Goal: Transaction & Acquisition: Purchase product/service

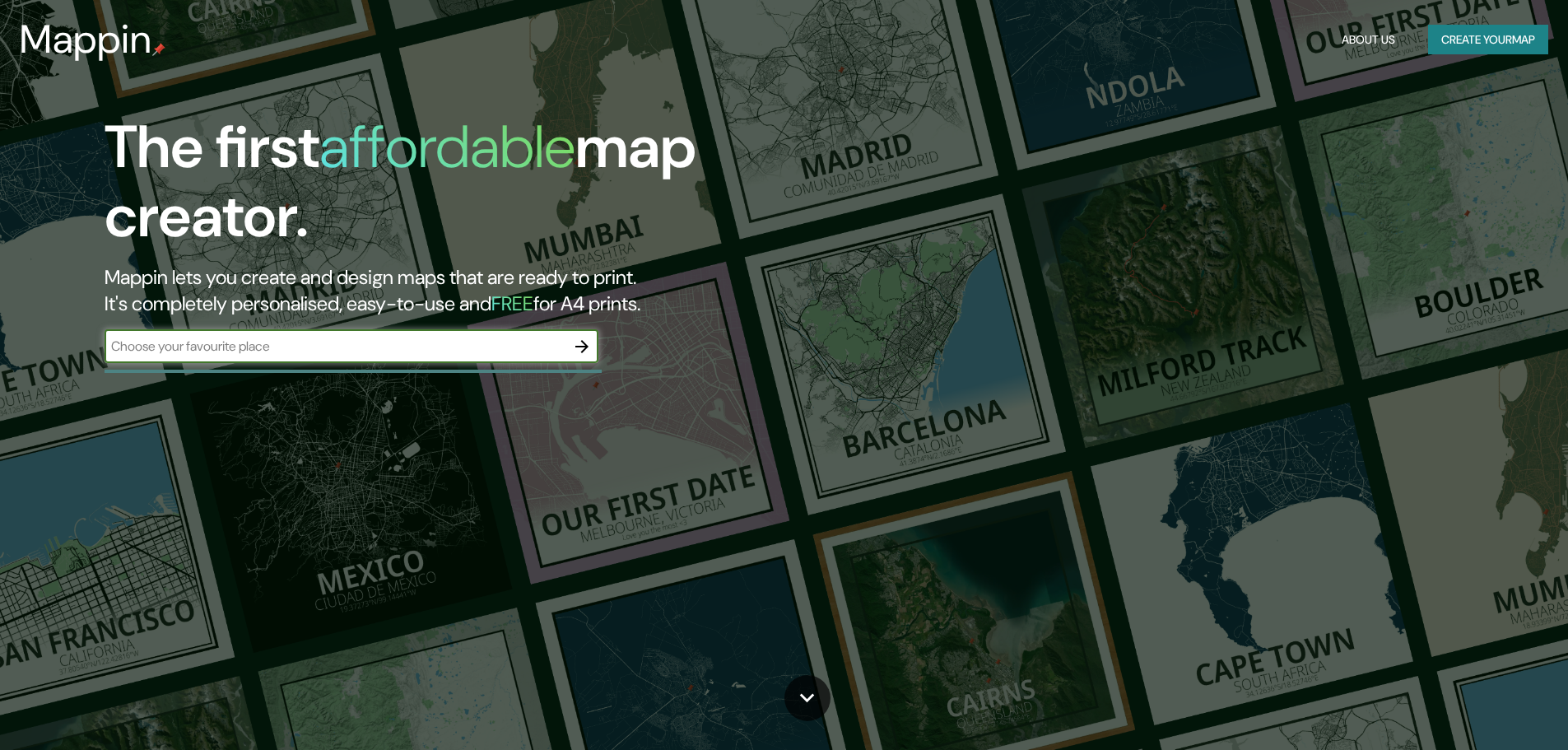
click at [517, 353] on input "text" at bounding box center [335, 346] width 461 height 19
type input "k"
click at [566, 346] on div "k ​" at bounding box center [351, 347] width 493 height 33
click at [574, 349] on icon "button" at bounding box center [582, 347] width 20 height 20
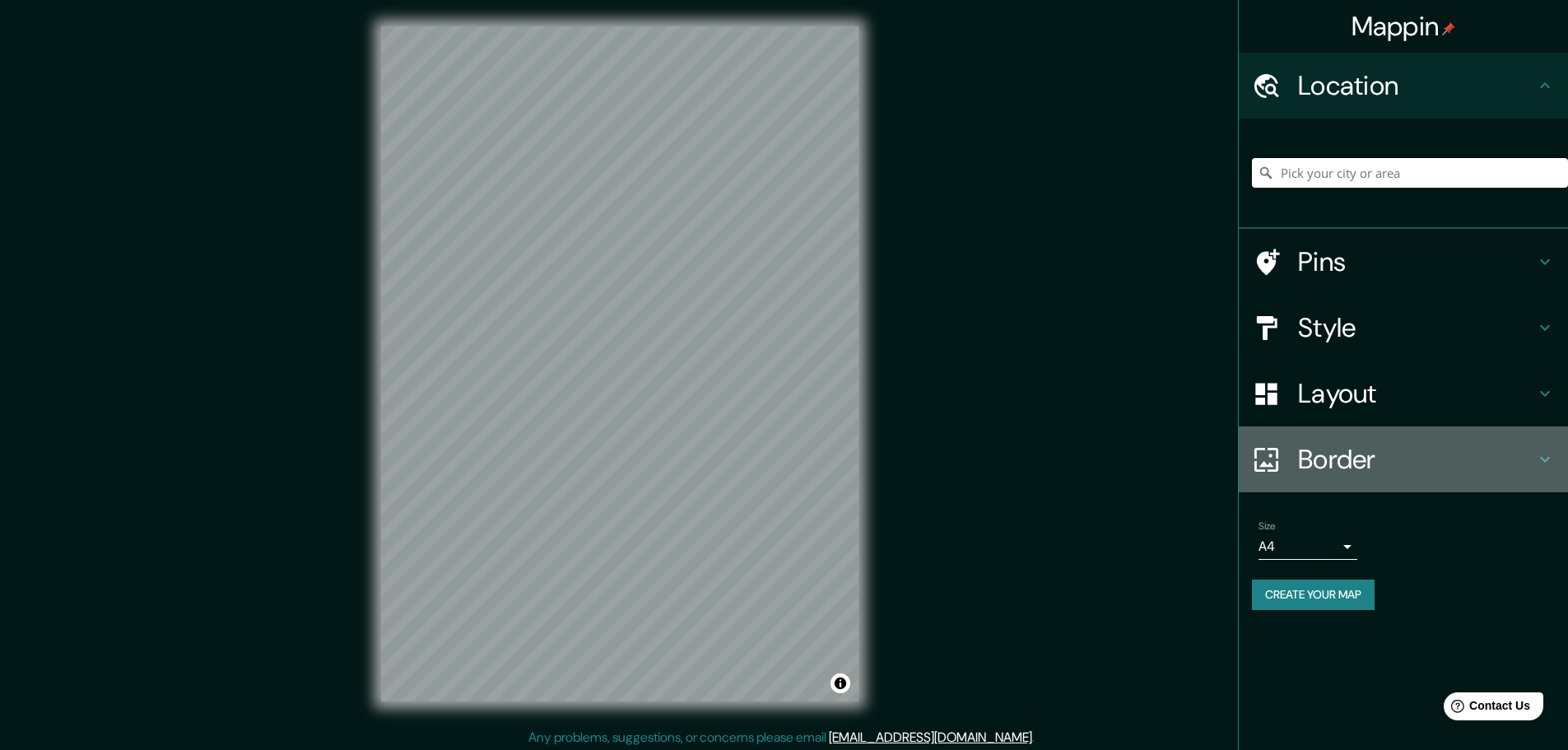
click at [1406, 453] on h4 "Border" at bounding box center [1417, 459] width 237 height 33
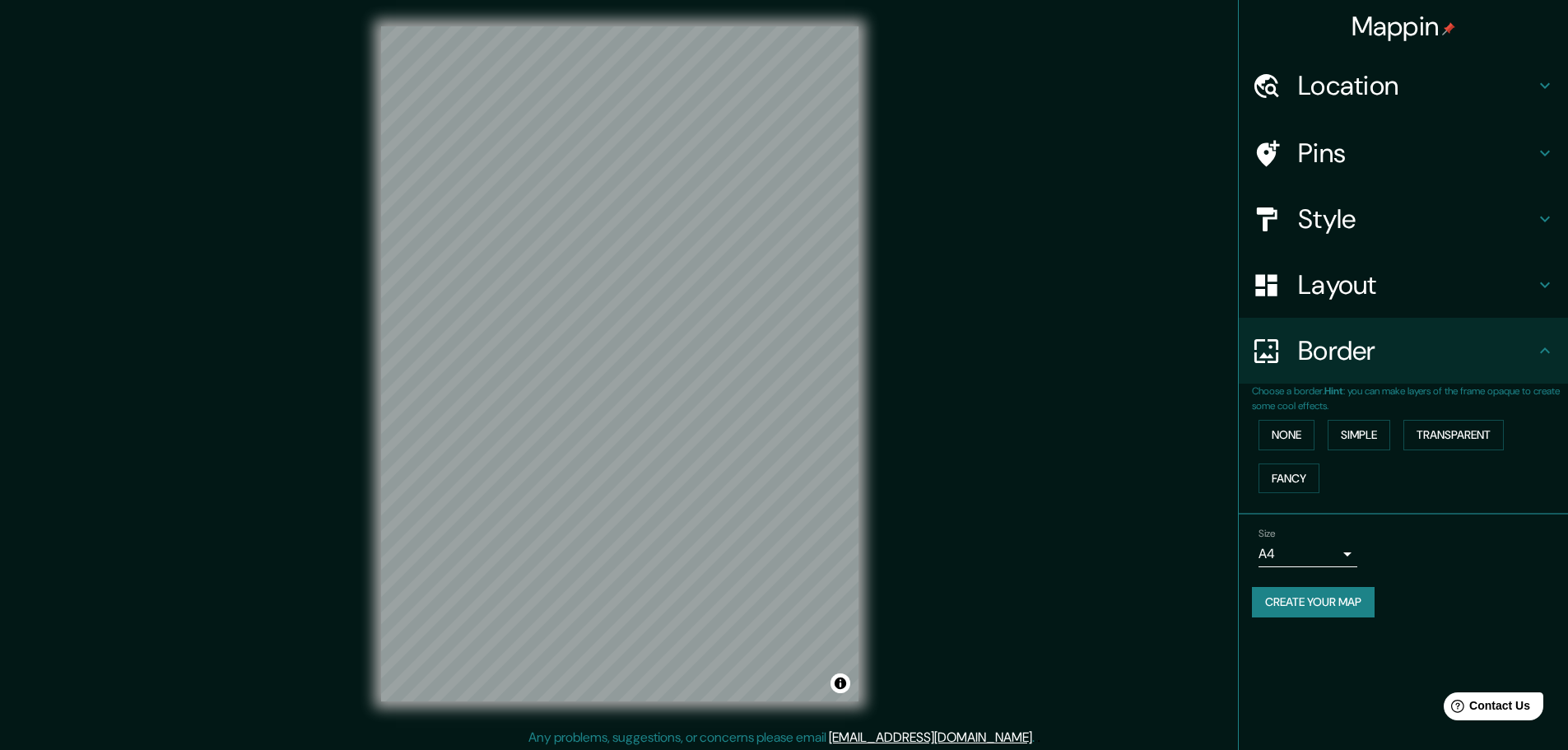
click at [1403, 290] on h4 "Layout" at bounding box center [1417, 285] width 237 height 33
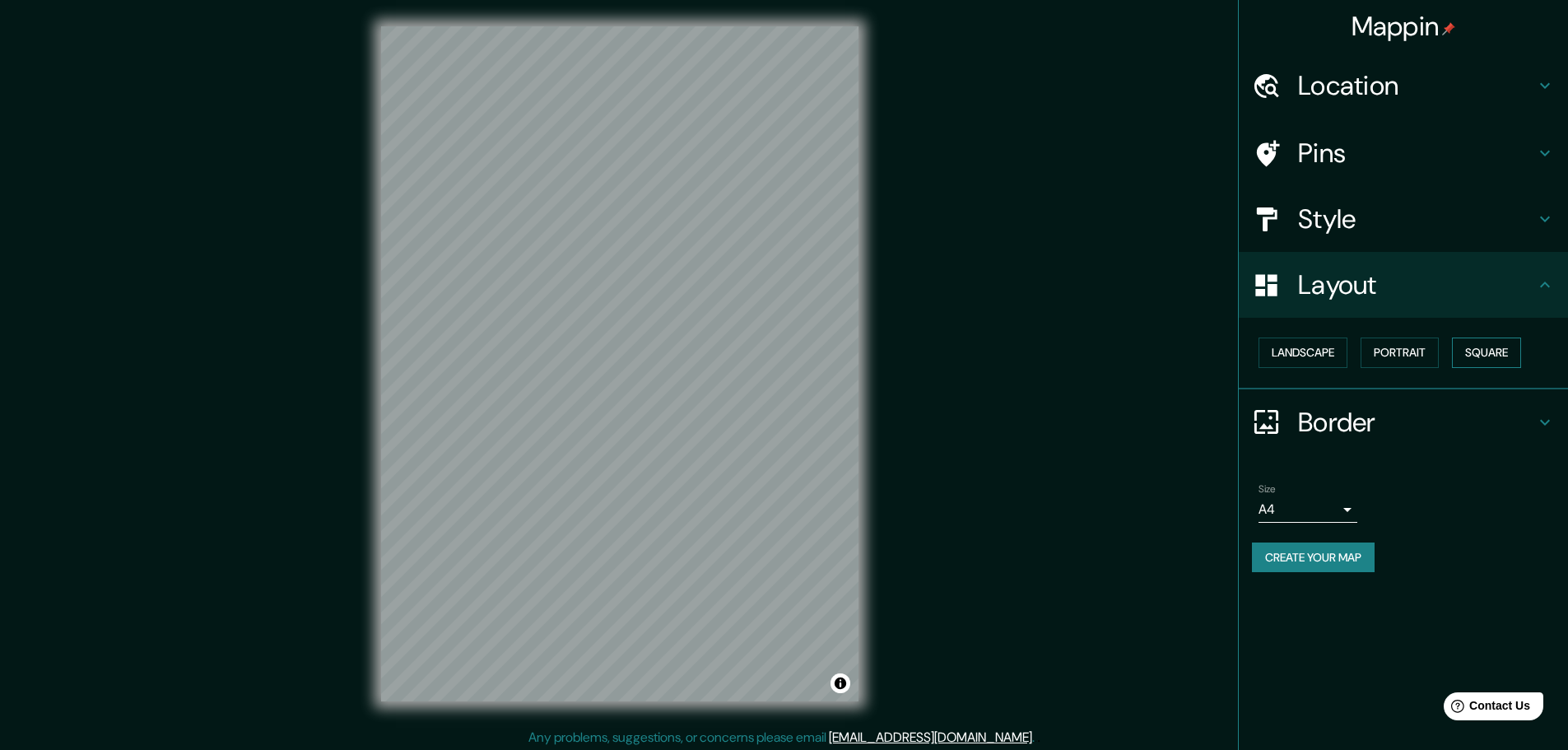
click at [1503, 344] on button "Square" at bounding box center [1486, 352] width 69 height 30
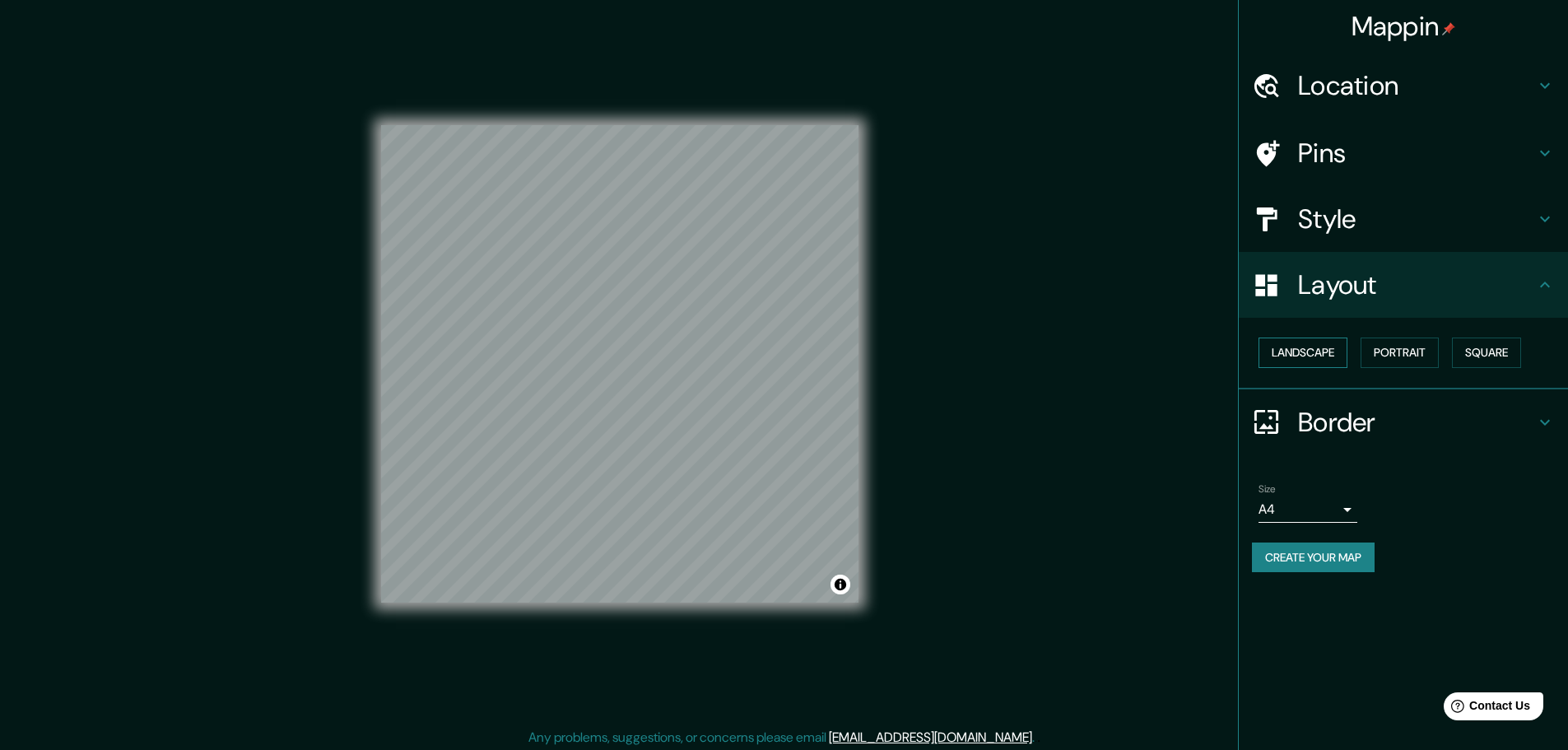
click at [1345, 349] on button "Landscape" at bounding box center [1302, 352] width 88 height 30
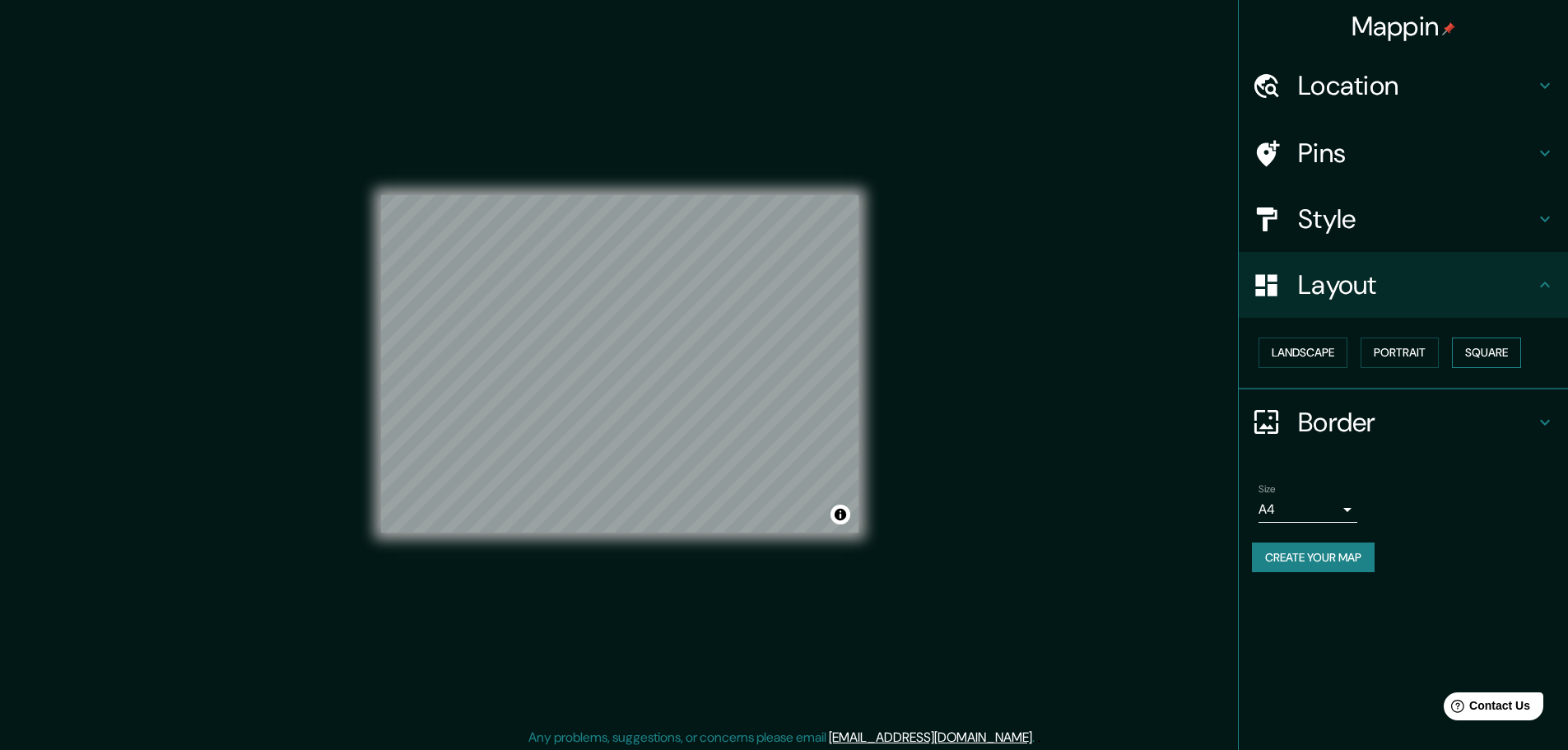
click at [1466, 353] on button "Square" at bounding box center [1486, 352] width 69 height 30
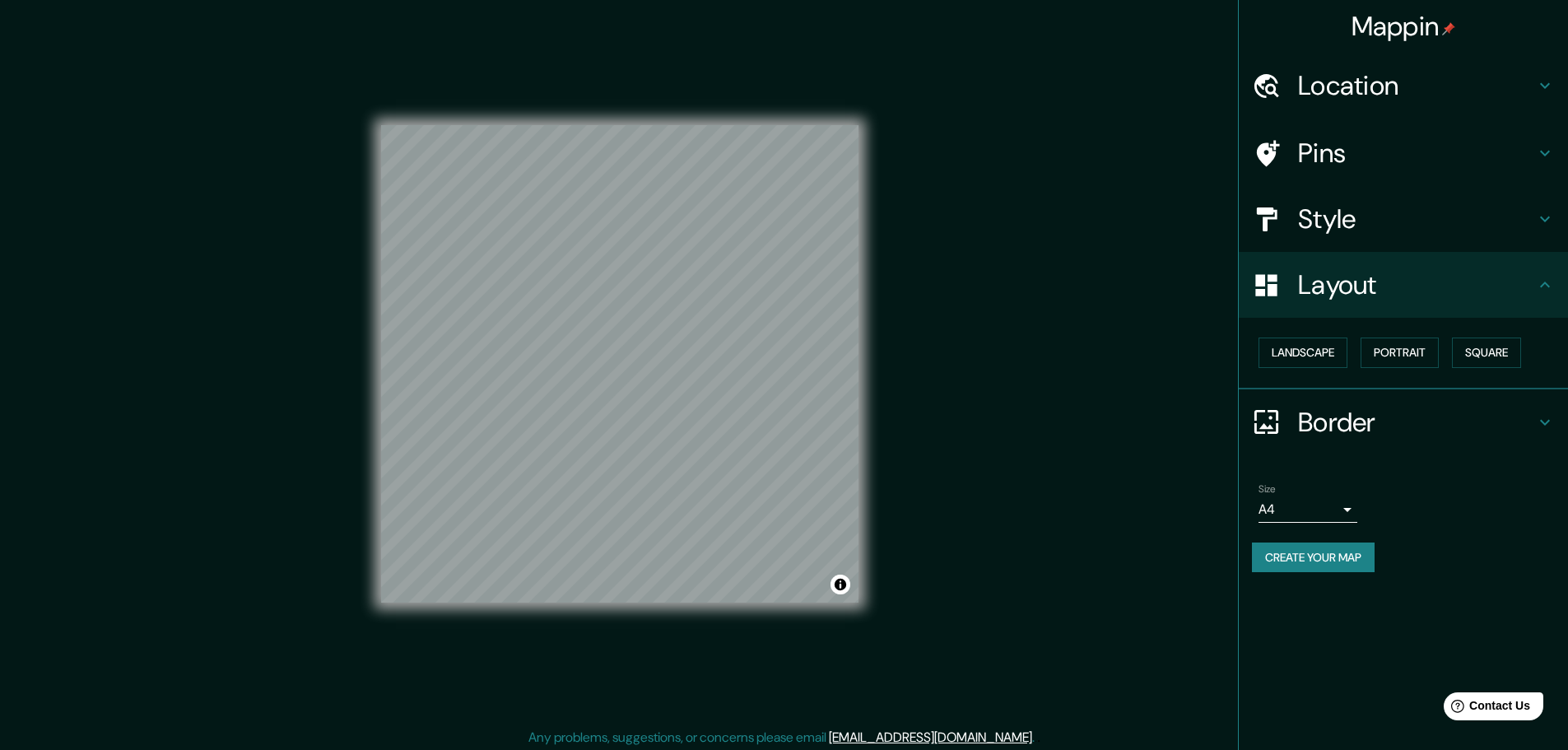
click at [1307, 517] on body "Mappin Location Pins Style Layout Landscape Portrait Square Border Choose a bor…" at bounding box center [784, 375] width 1568 height 750
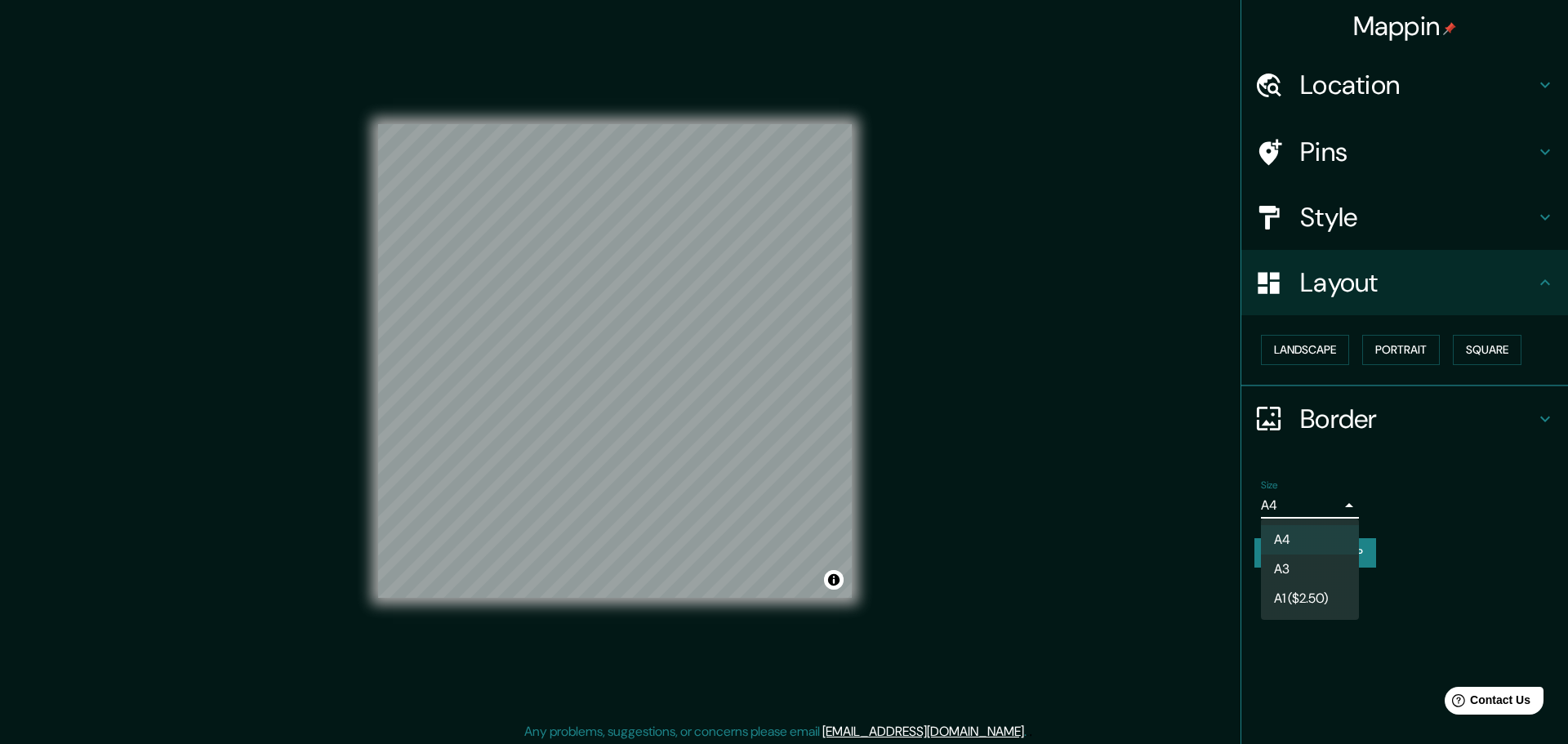
click at [1320, 573] on li "A3" at bounding box center [1310, 569] width 98 height 29
type input "a4"
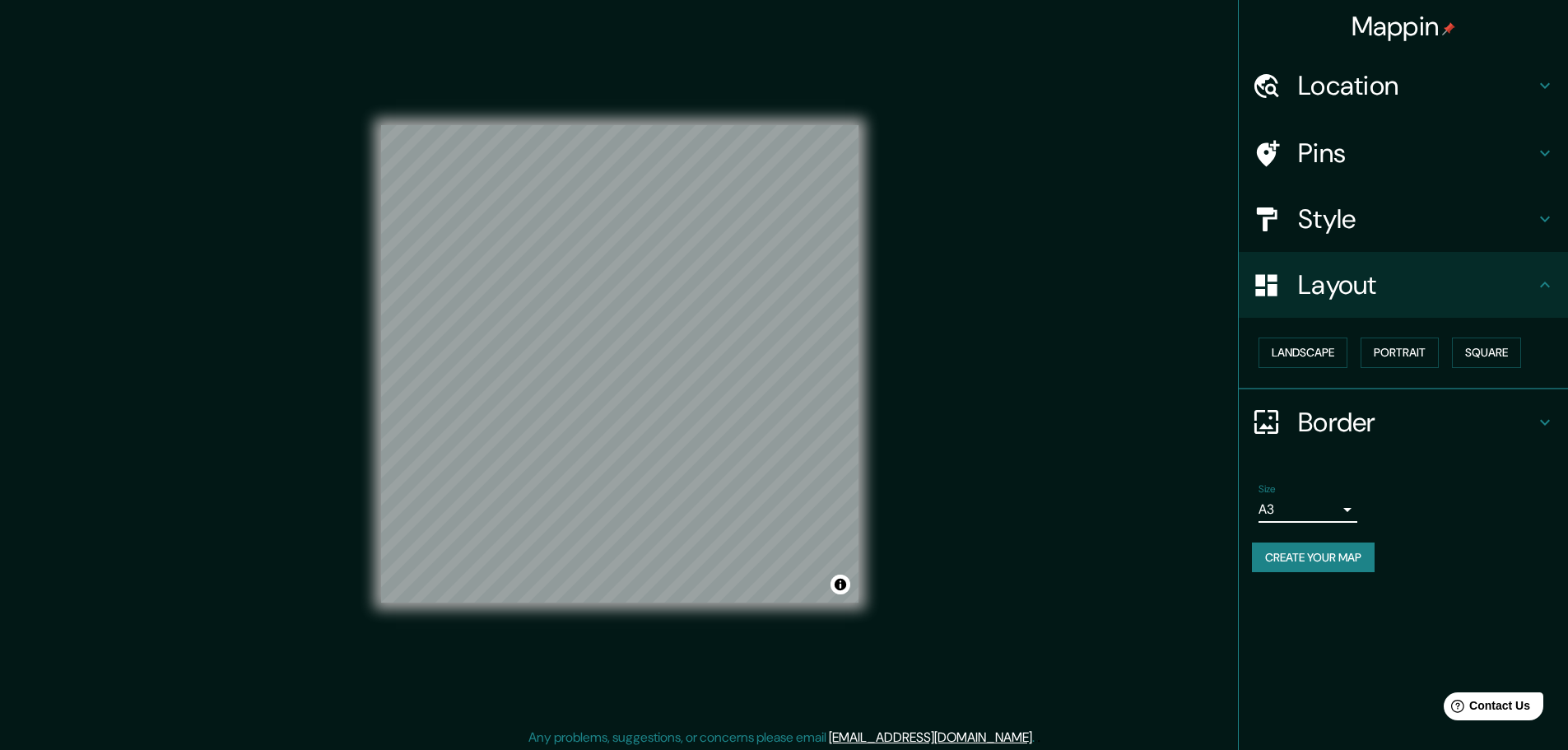
click at [1406, 115] on div "Location" at bounding box center [1403, 86] width 329 height 66
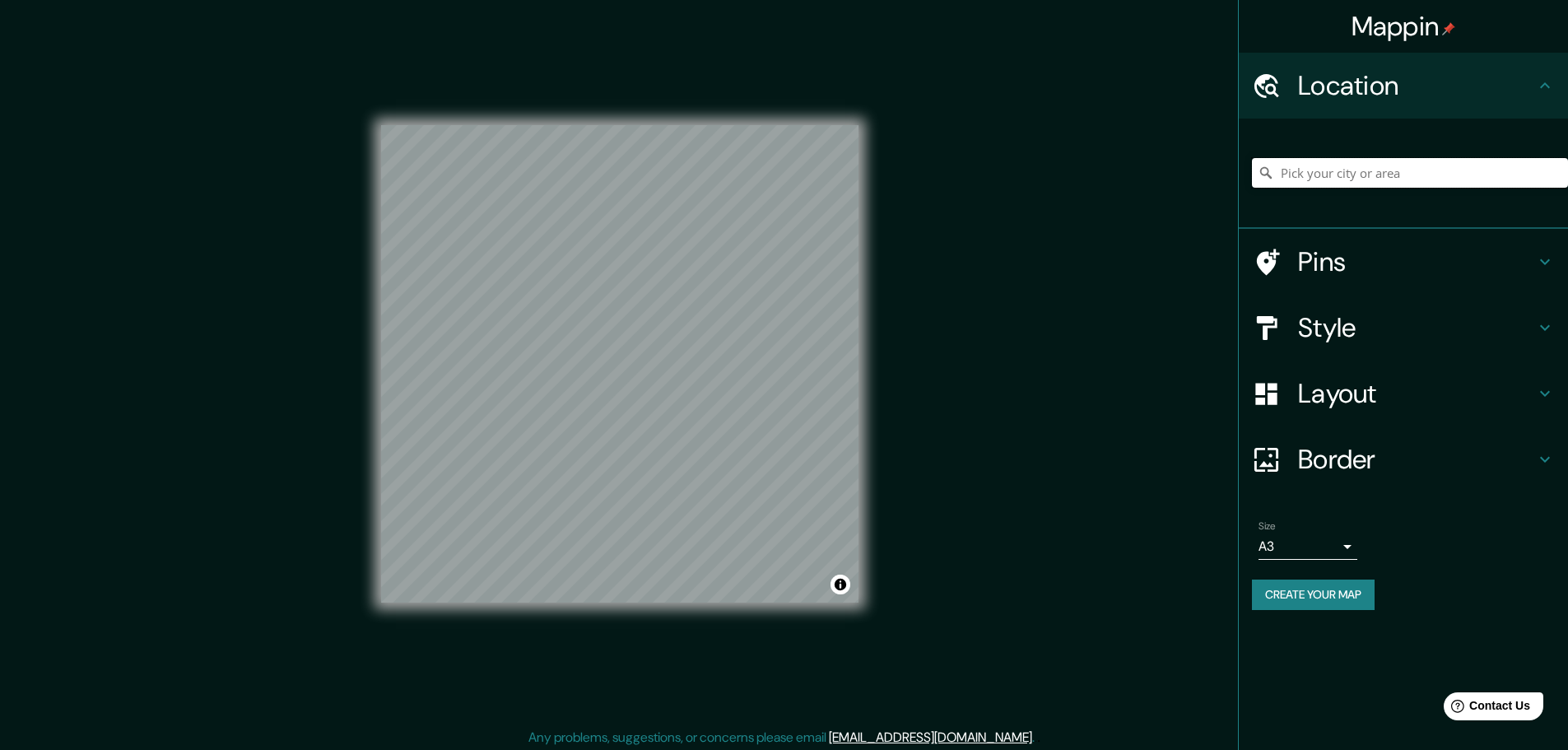
click at [1395, 181] on input "Pick your city or area" at bounding box center [1409, 172] width 316 height 29
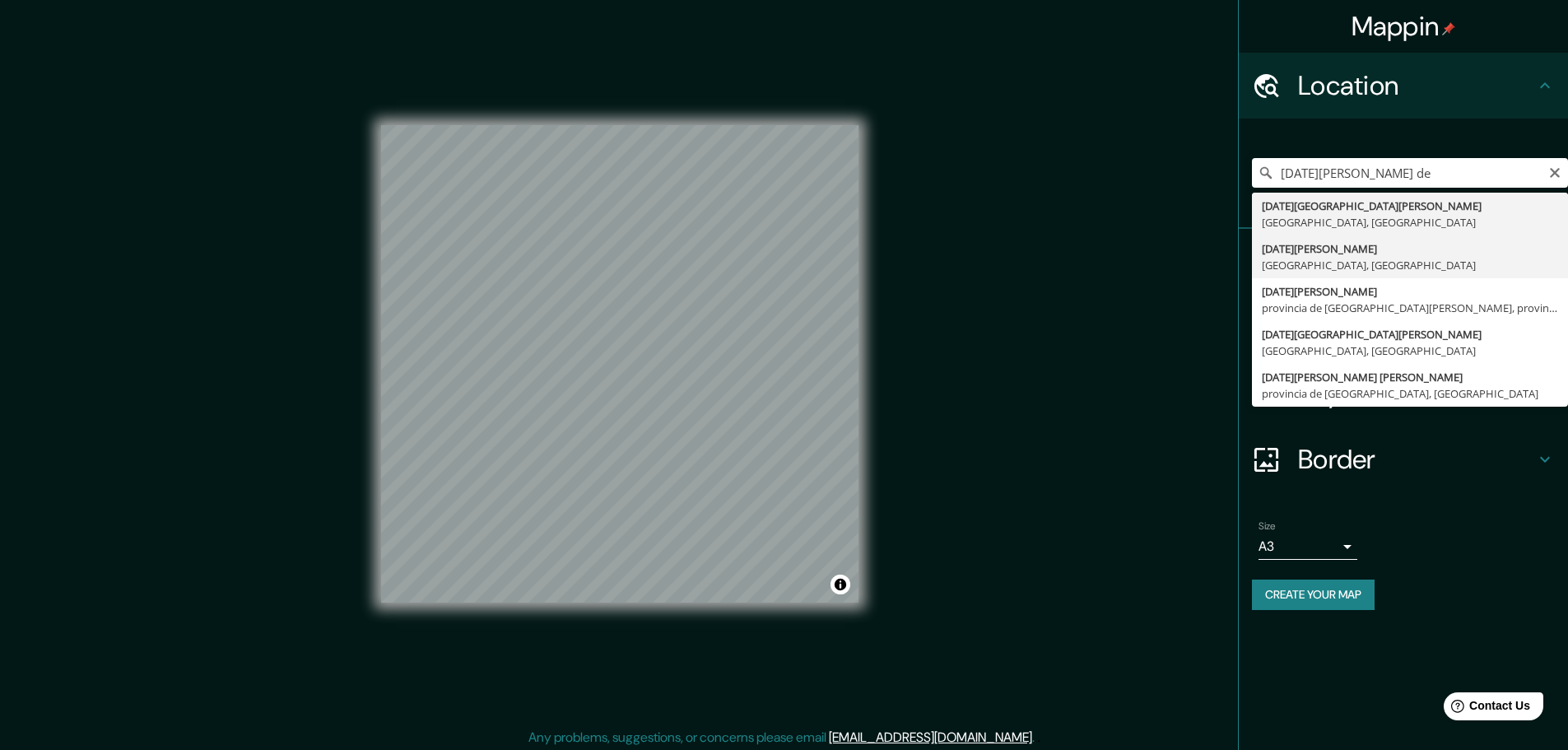
type input "[DATE][GEOGRAPHIC_DATA][PERSON_NAME], [GEOGRAPHIC_DATA], [GEOGRAPHIC_DATA]"
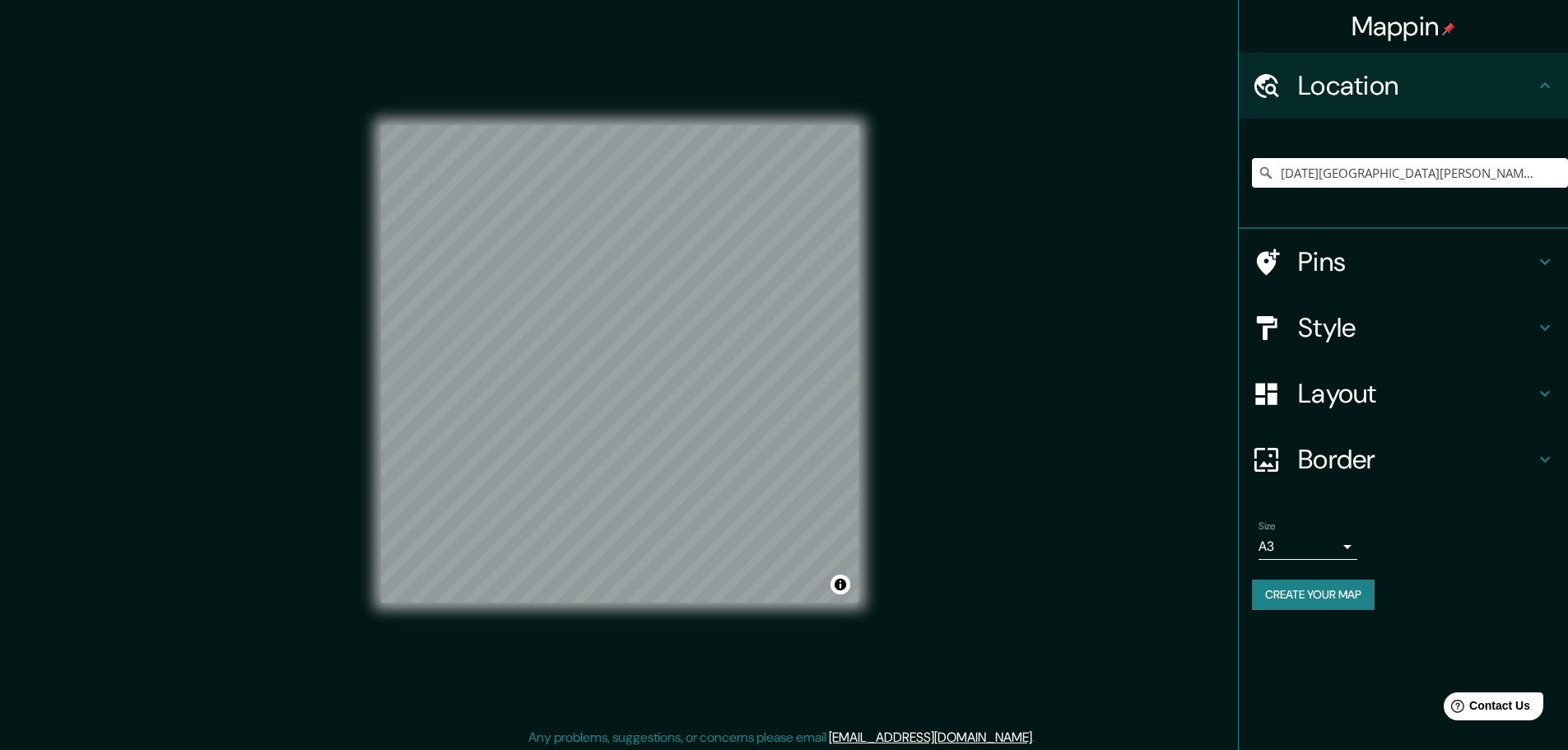
click at [1388, 324] on h4 "Style" at bounding box center [1417, 328] width 237 height 33
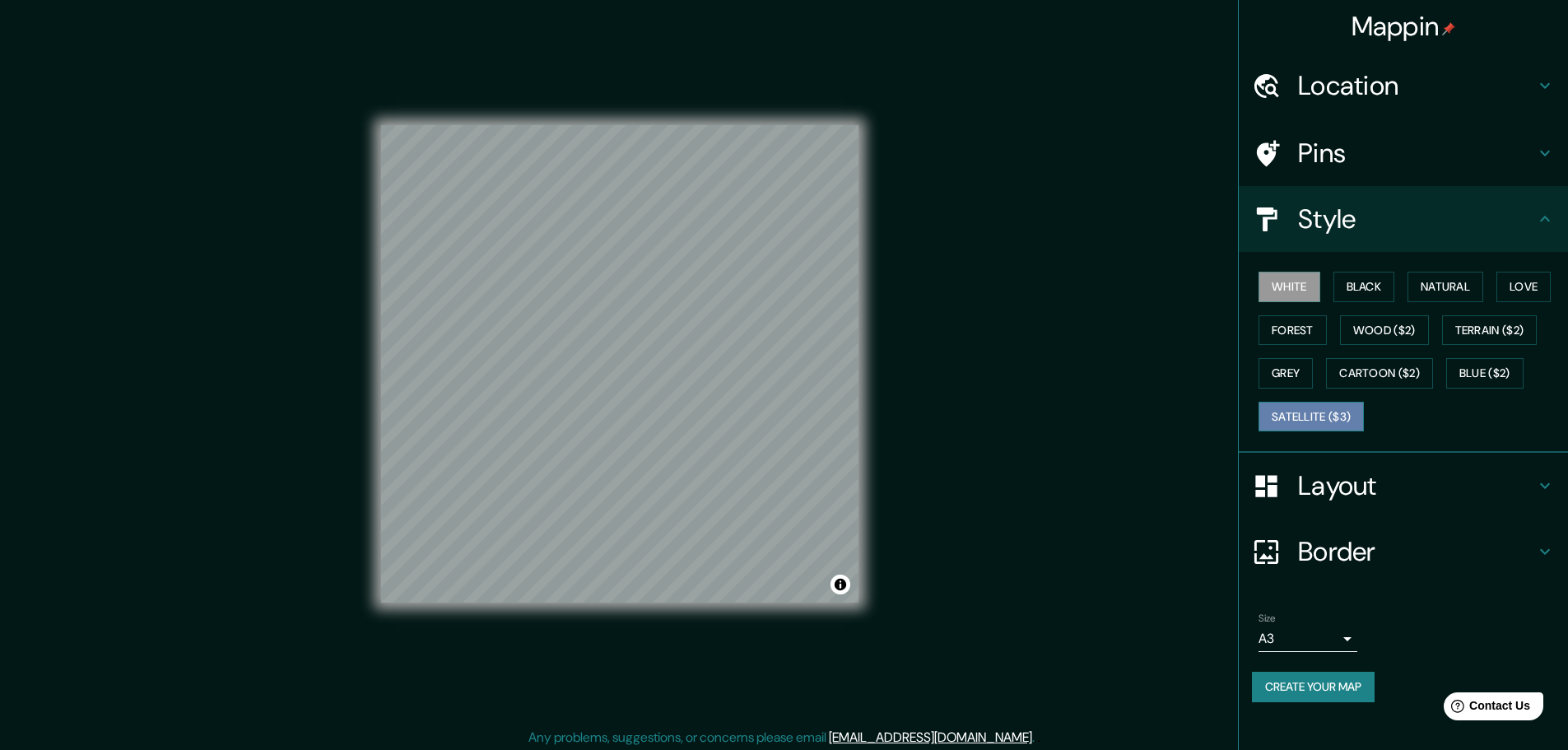
click at [1300, 406] on button "Satellite ($3)" at bounding box center [1310, 416] width 105 height 30
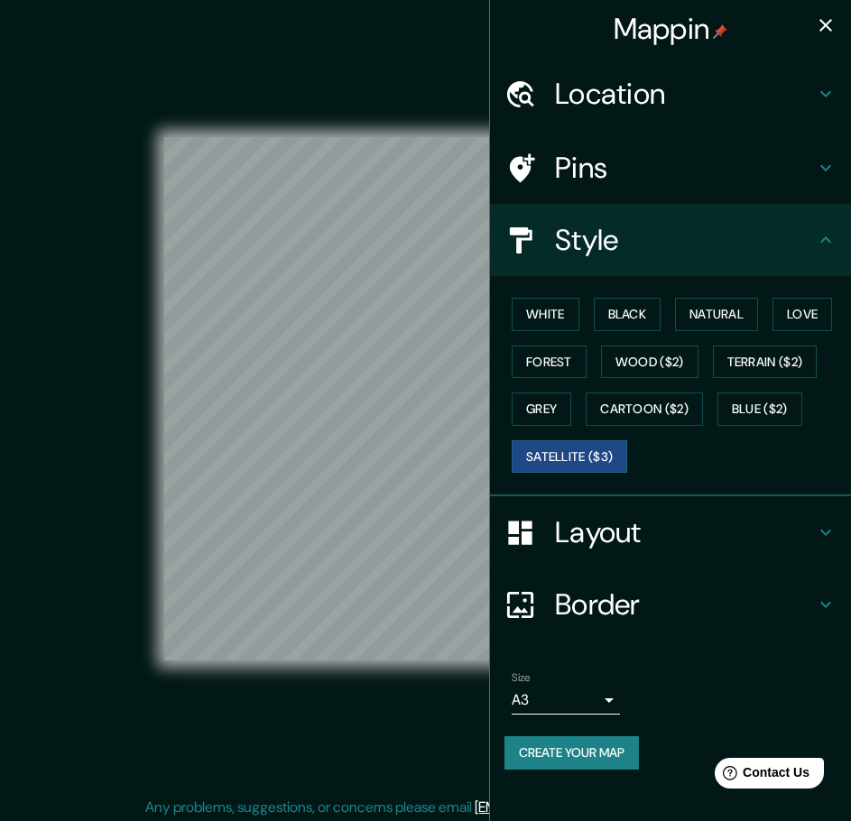
click at [843, 9] on div "Mappin" at bounding box center [670, 29] width 361 height 58
click at [832, 14] on icon "button" at bounding box center [826, 25] width 22 height 22
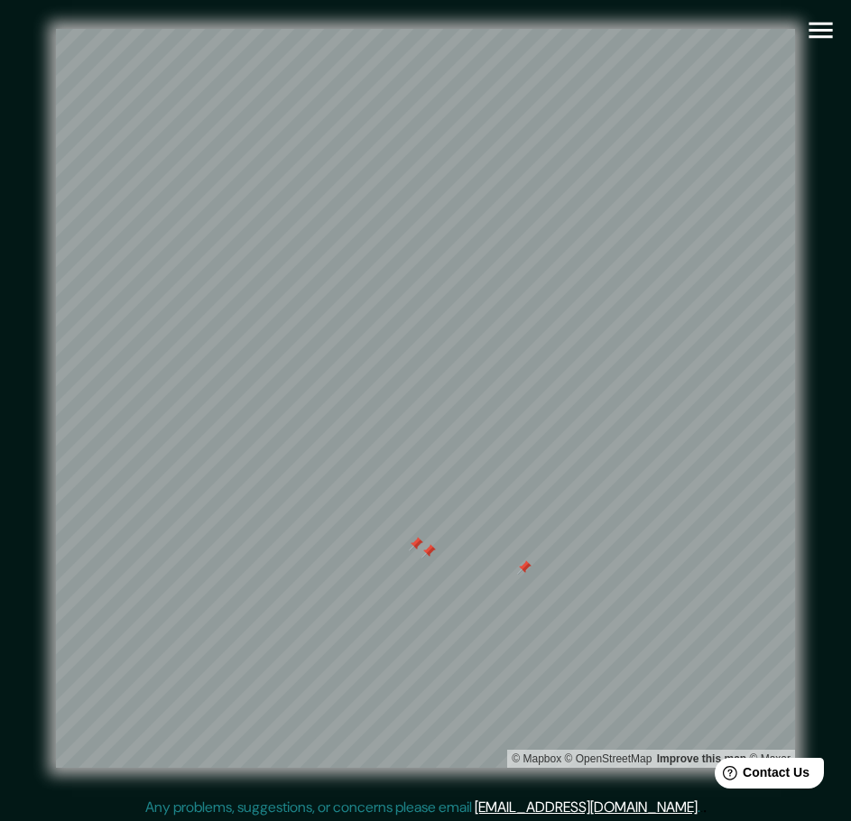
click at [832, 25] on icon "button" at bounding box center [821, 30] width 32 height 32
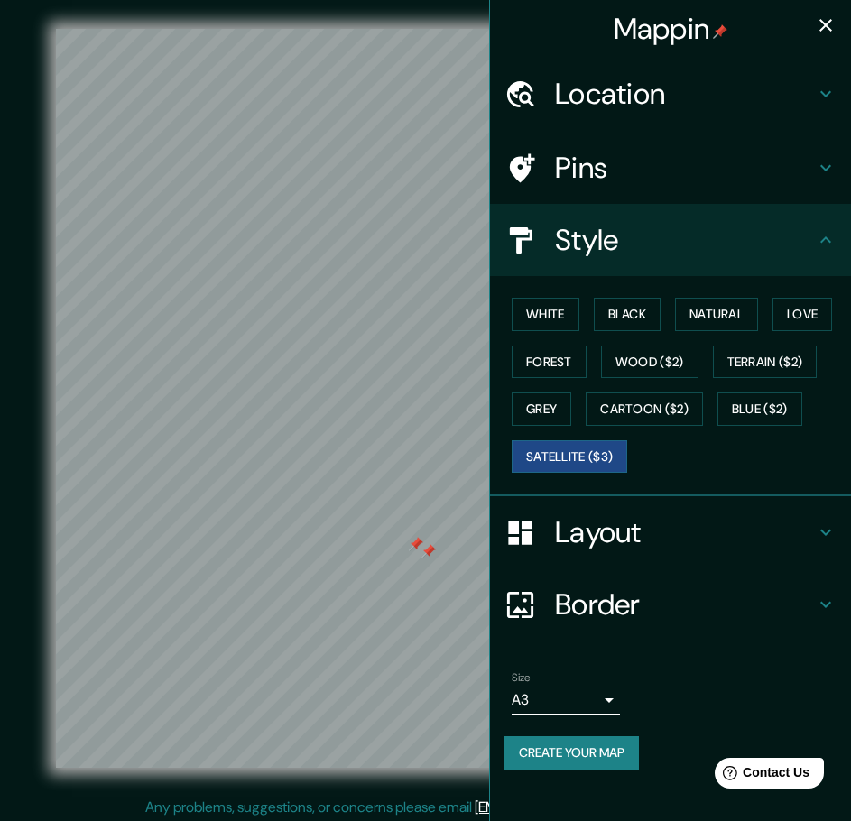
click at [821, 159] on icon at bounding box center [826, 168] width 22 height 22
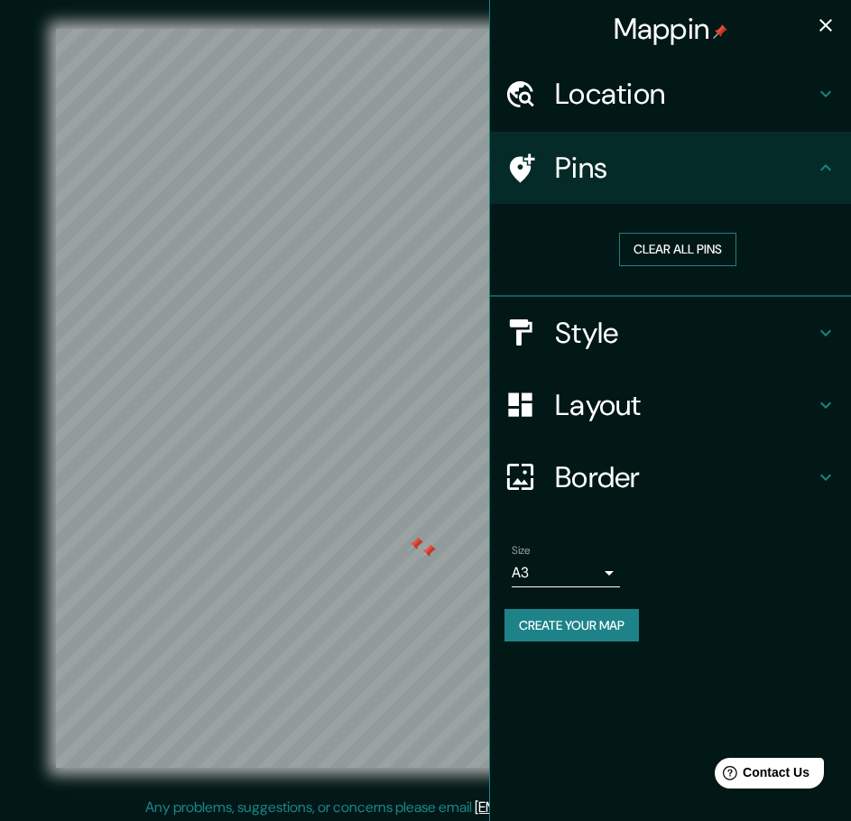
click at [731, 239] on button "Clear all pins" at bounding box center [677, 249] width 117 height 33
click at [824, 19] on icon "button" at bounding box center [826, 25] width 22 height 22
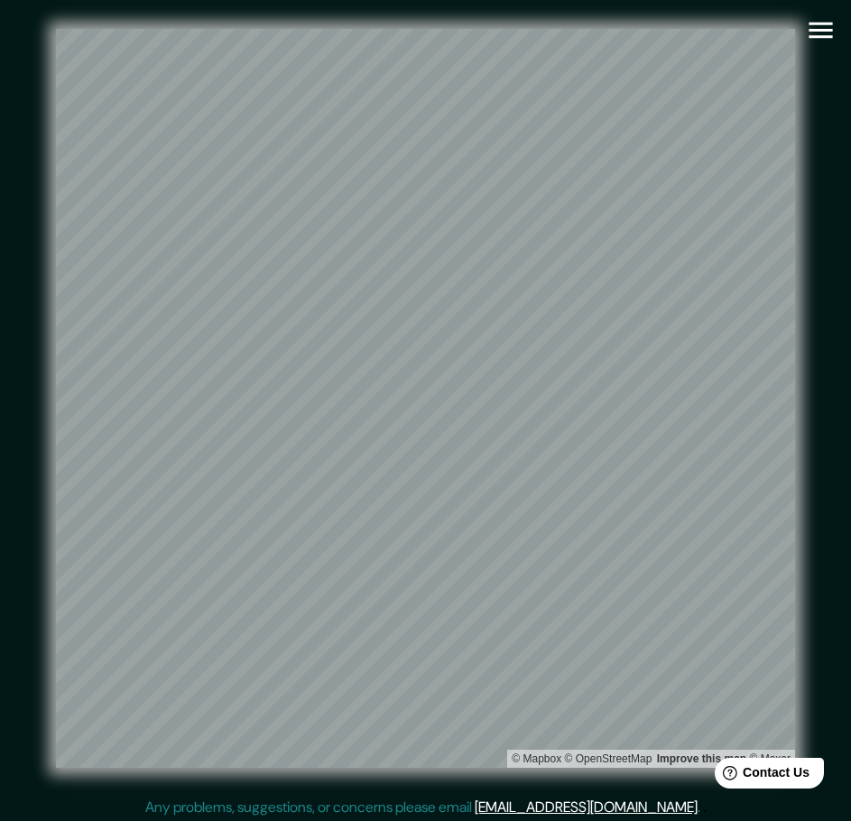
click at [839, 29] on button "button" at bounding box center [821, 30] width 46 height 46
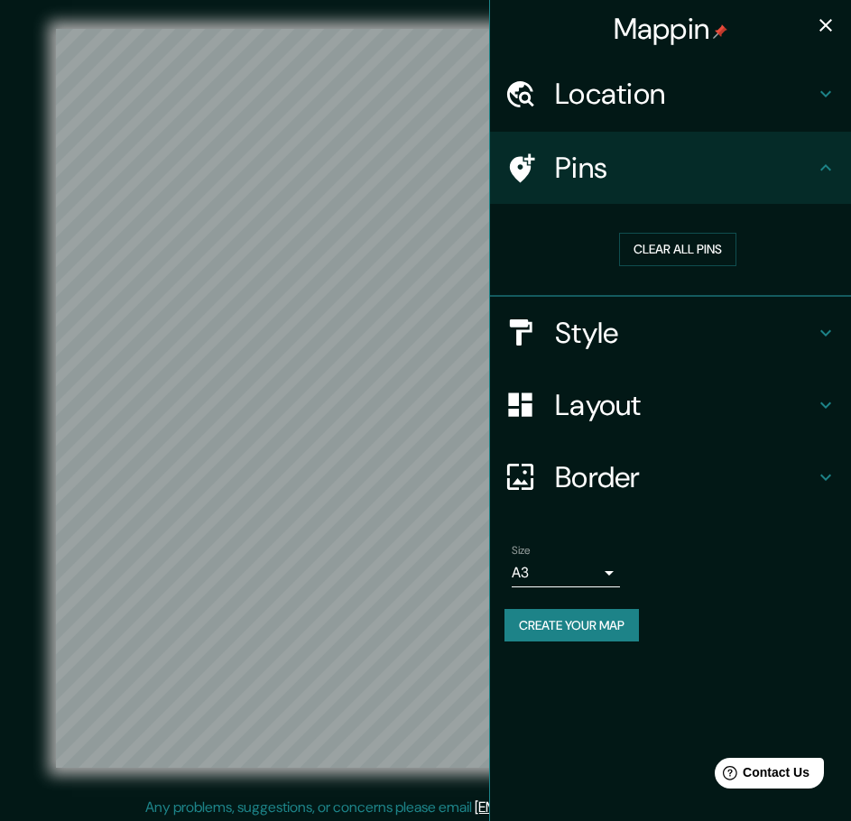
click at [764, 105] on h4 "Location" at bounding box center [685, 94] width 260 height 36
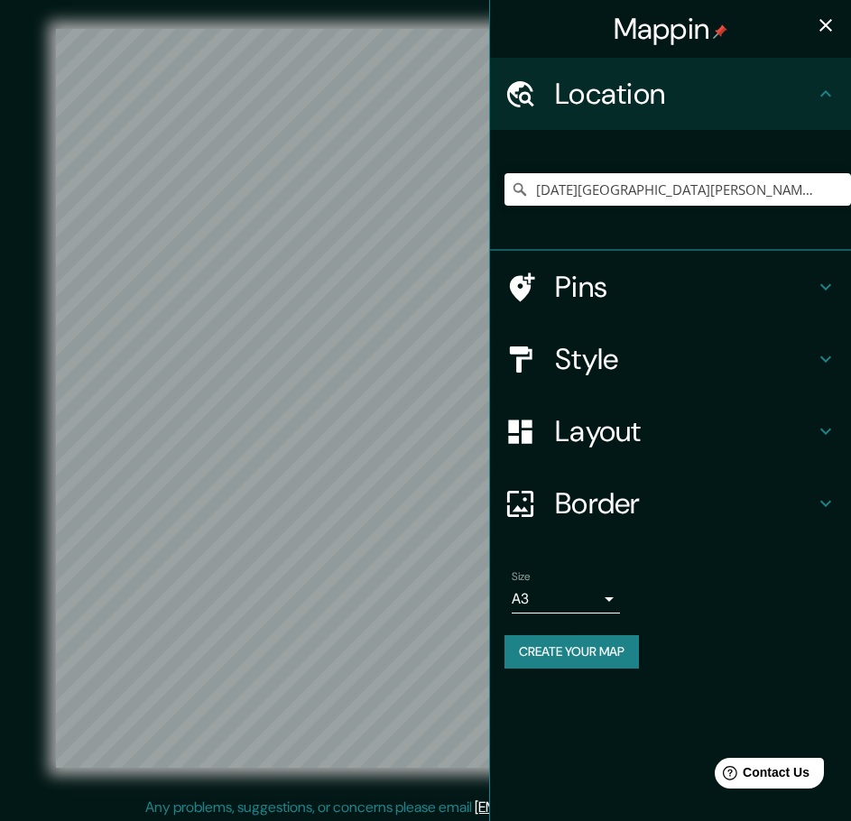
click at [764, 105] on h4 "Location" at bounding box center [685, 94] width 260 height 36
click at [779, 266] on div "Pins" at bounding box center [670, 287] width 361 height 72
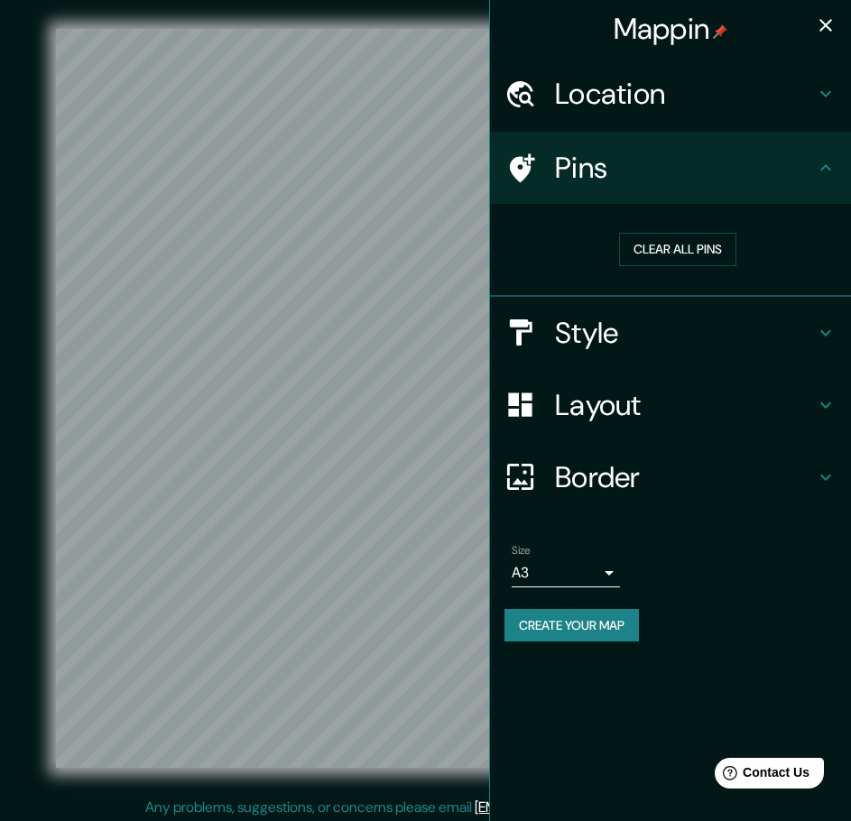
click at [777, 312] on div "Style" at bounding box center [670, 333] width 361 height 72
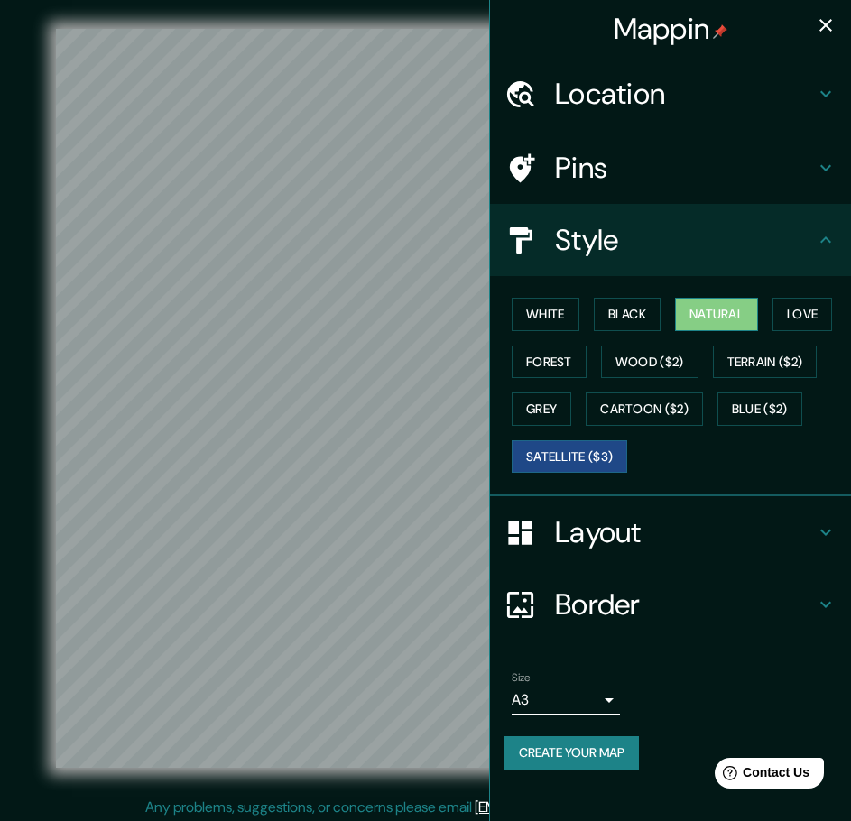
click at [699, 318] on button "Natural" at bounding box center [716, 314] width 83 height 33
click at [641, 121] on div "Location" at bounding box center [670, 94] width 361 height 72
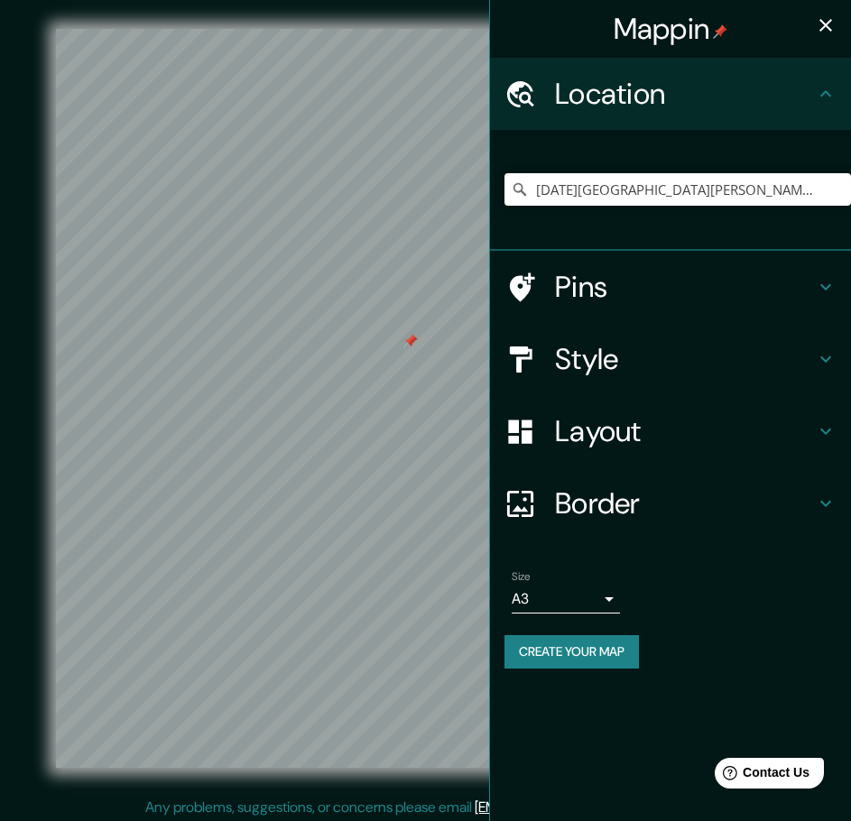
click at [628, 270] on h4 "Pins" at bounding box center [685, 287] width 260 height 36
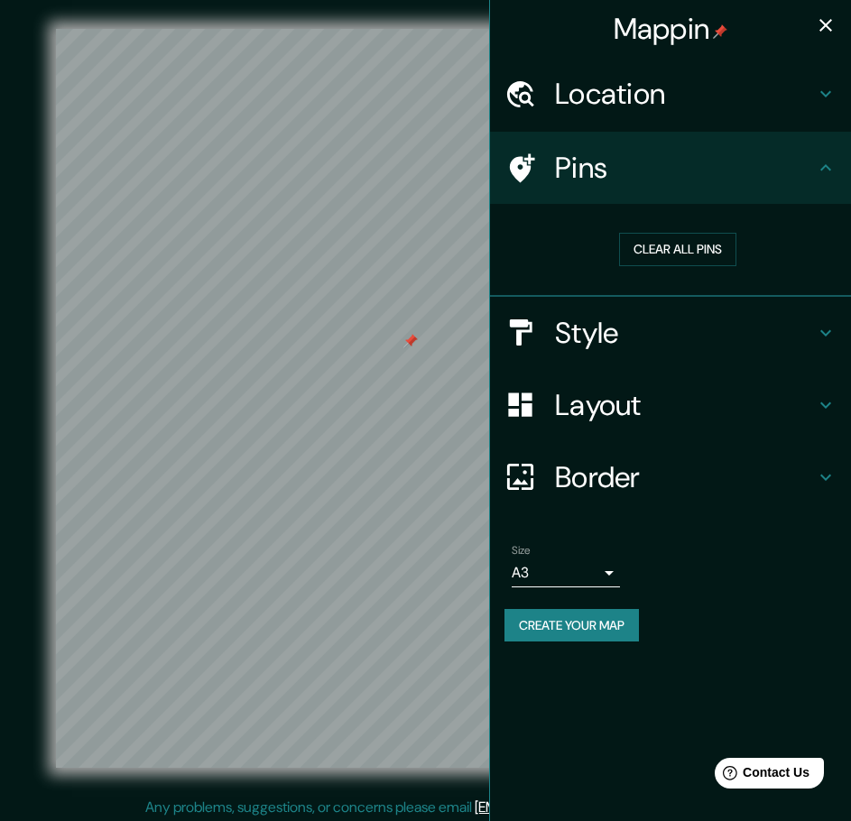
click at [649, 231] on div "Clear all pins" at bounding box center [677, 249] width 346 height 62
click at [649, 250] on button "Clear all pins" at bounding box center [677, 249] width 117 height 33
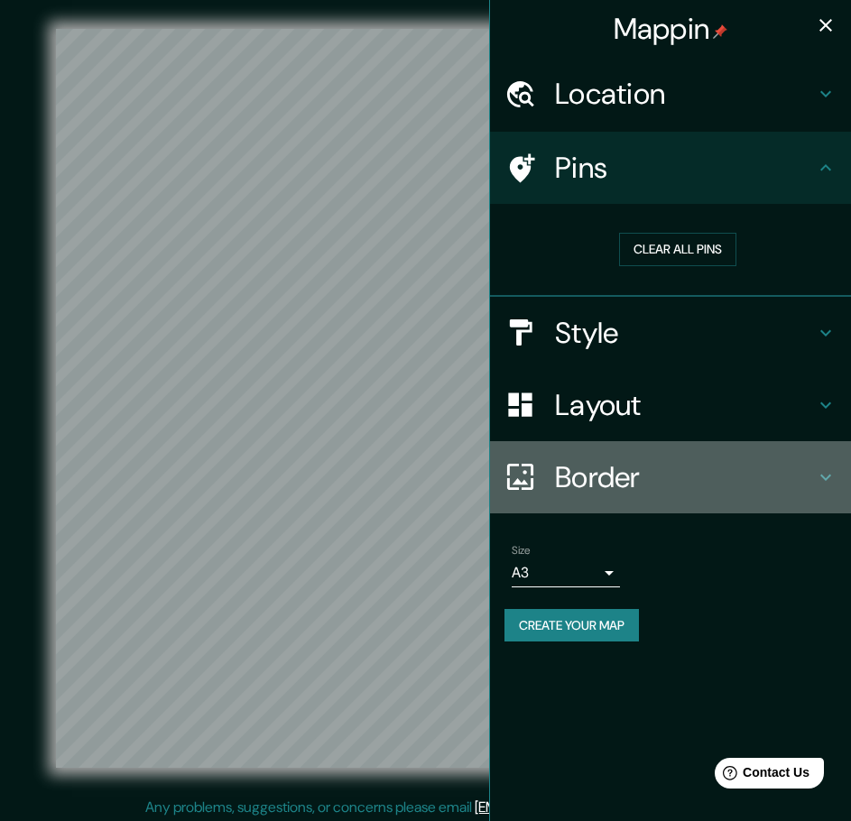
click at [623, 482] on h4 "Border" at bounding box center [685, 477] width 260 height 36
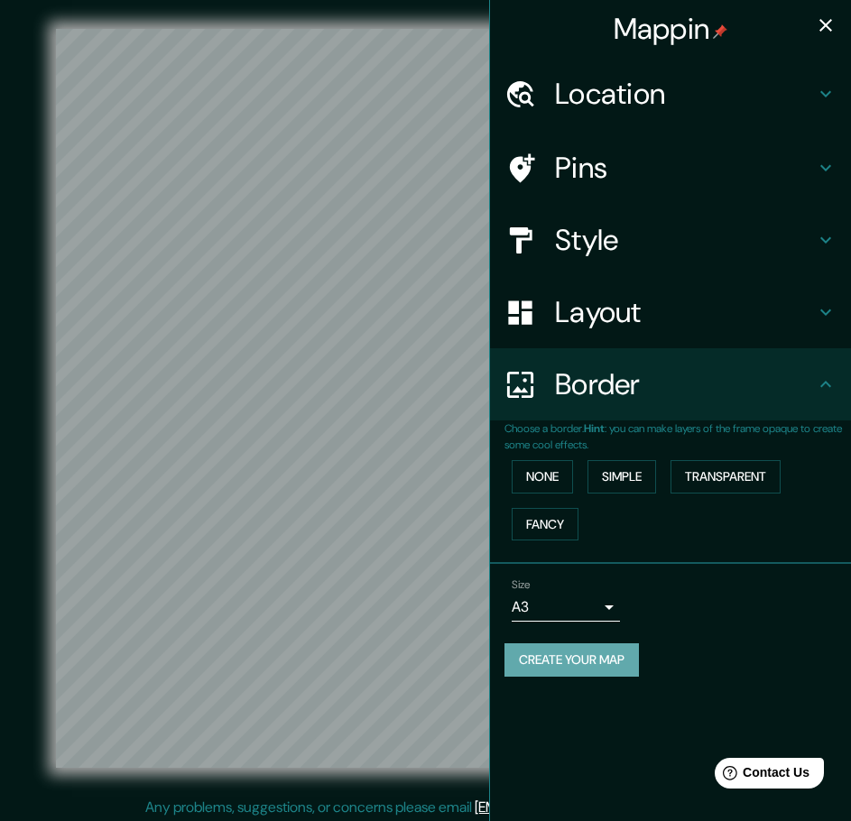
click at [618, 650] on button "Create your map" at bounding box center [571, 659] width 134 height 33
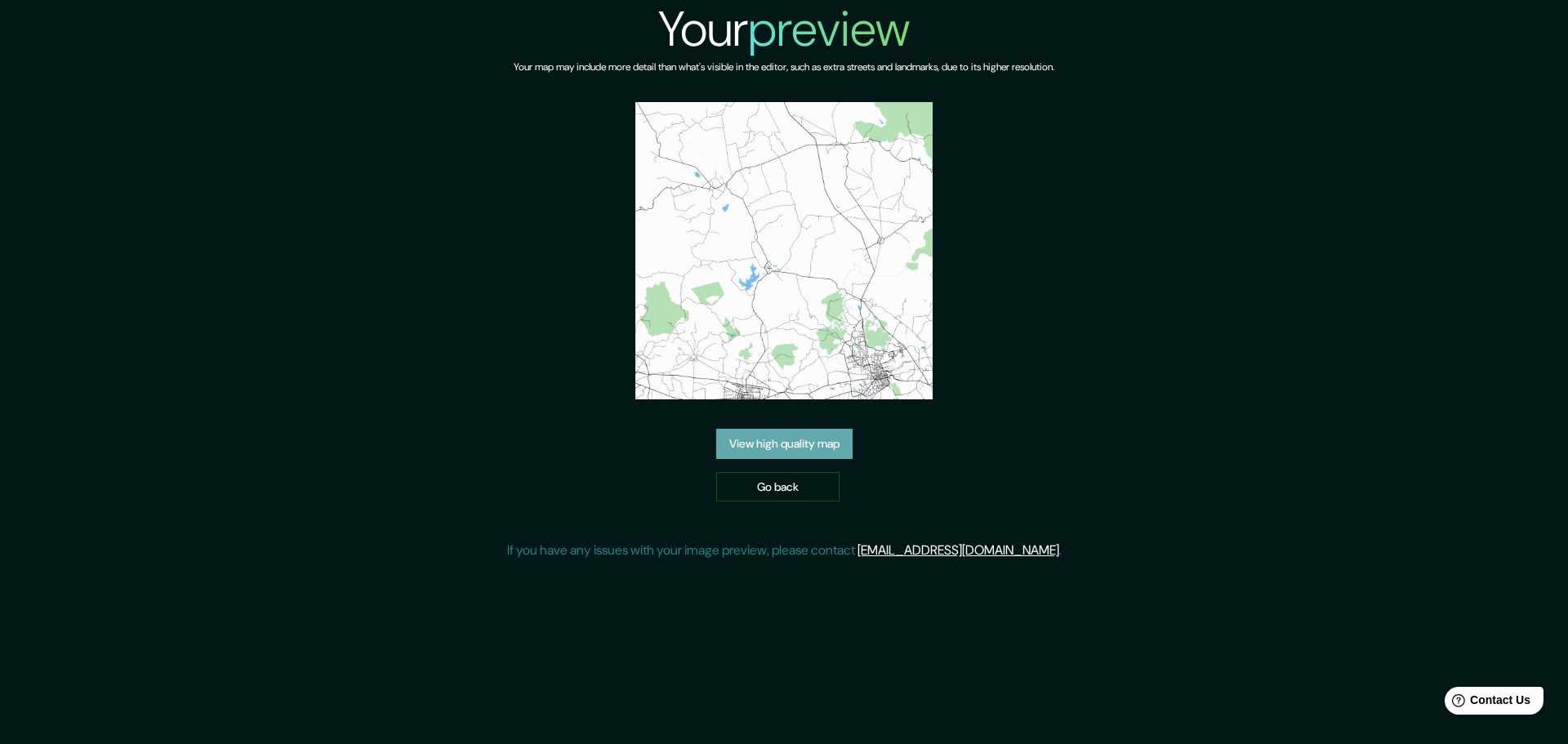
click at [781, 440] on link "View high quality map" at bounding box center [784, 444] width 137 height 30
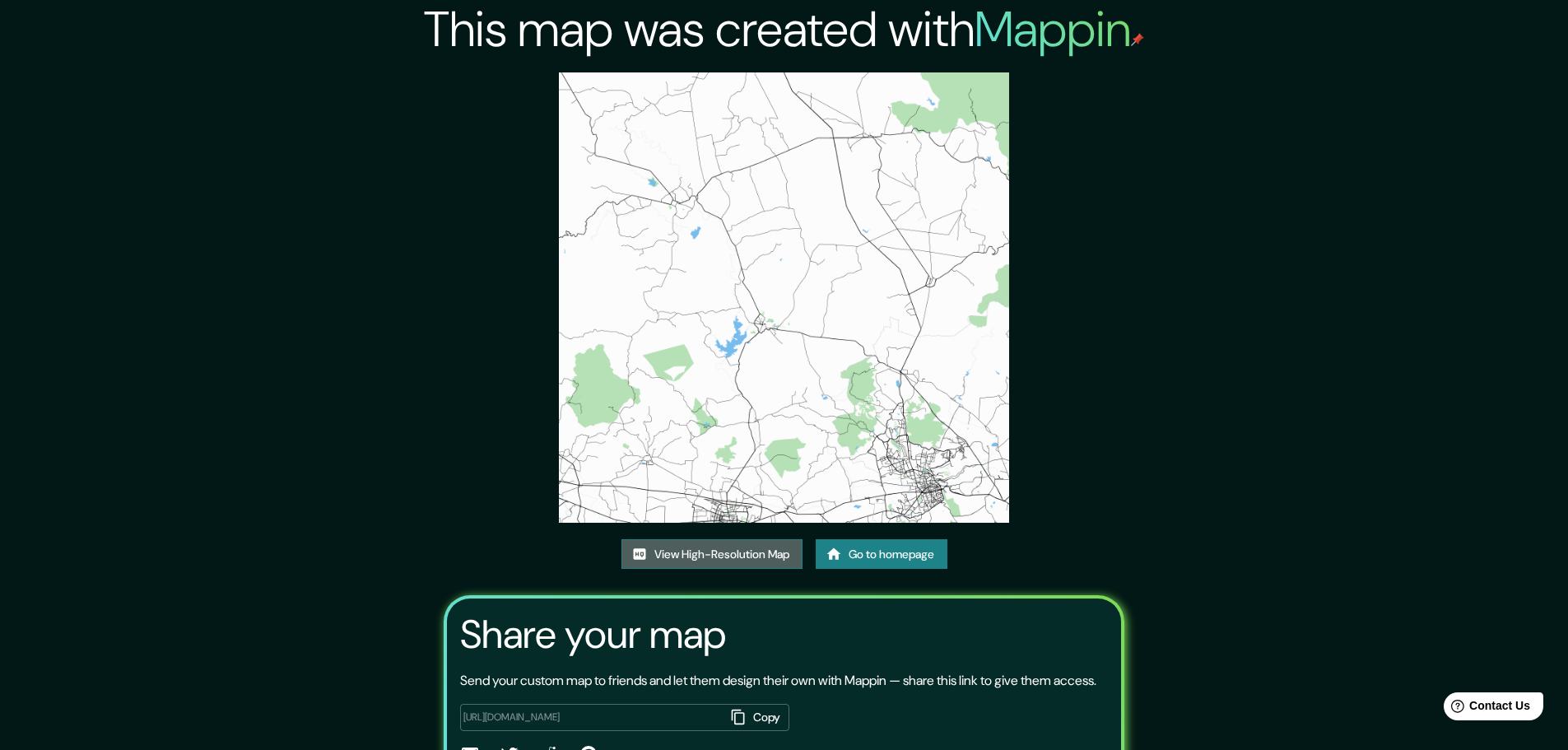
click at [774, 561] on link "View High-Resolution Map" at bounding box center [711, 554] width 181 height 30
click at [787, 552] on link "Go to homepage" at bounding box center [881, 554] width 131 height 30
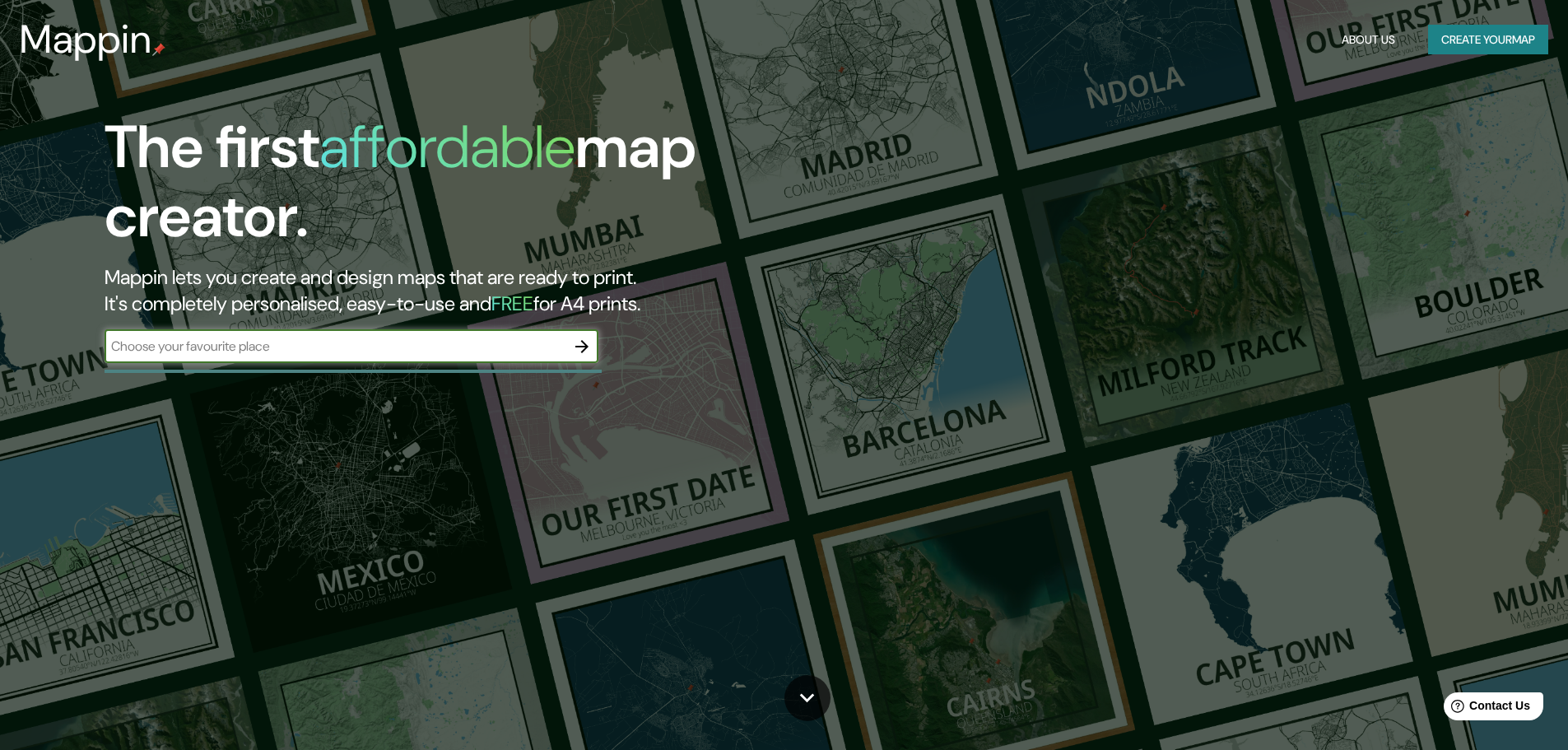
click at [558, 341] on input "text" at bounding box center [335, 346] width 461 height 19
click at [581, 348] on icon "button" at bounding box center [582, 347] width 20 height 20
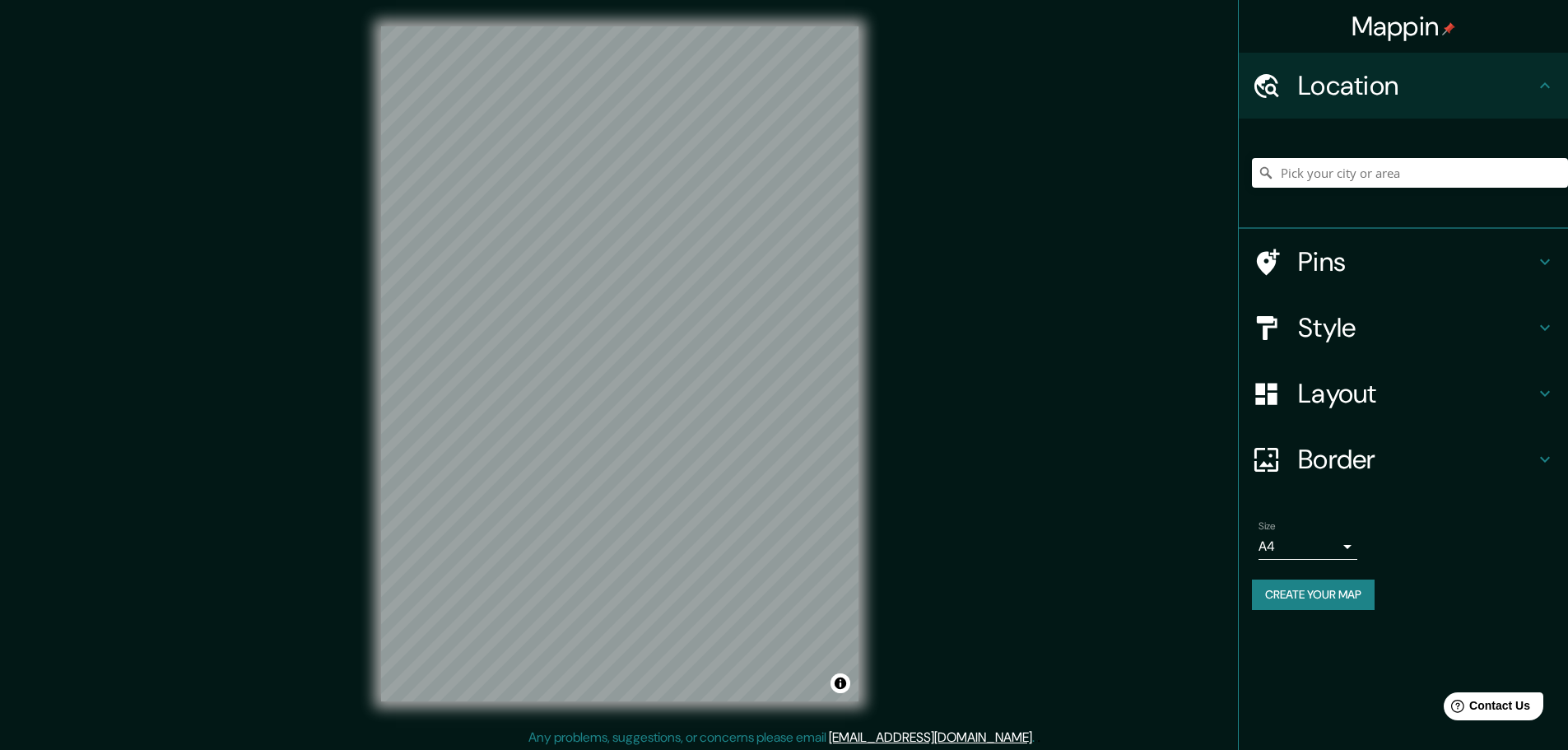
click at [787, 271] on h4 "Pins" at bounding box center [1417, 262] width 237 height 33
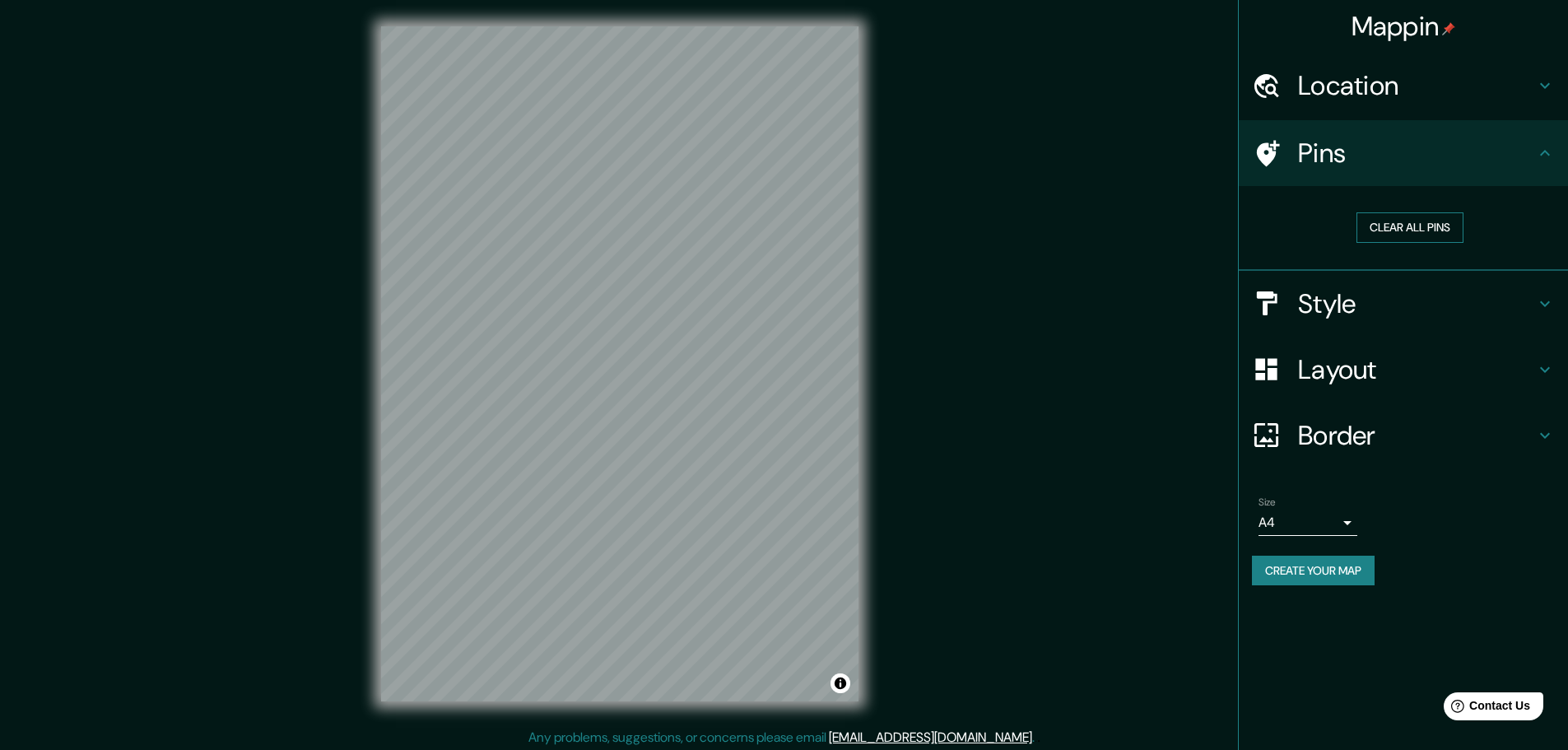
click at [787, 216] on button "Clear all pins" at bounding box center [1409, 227] width 107 height 30
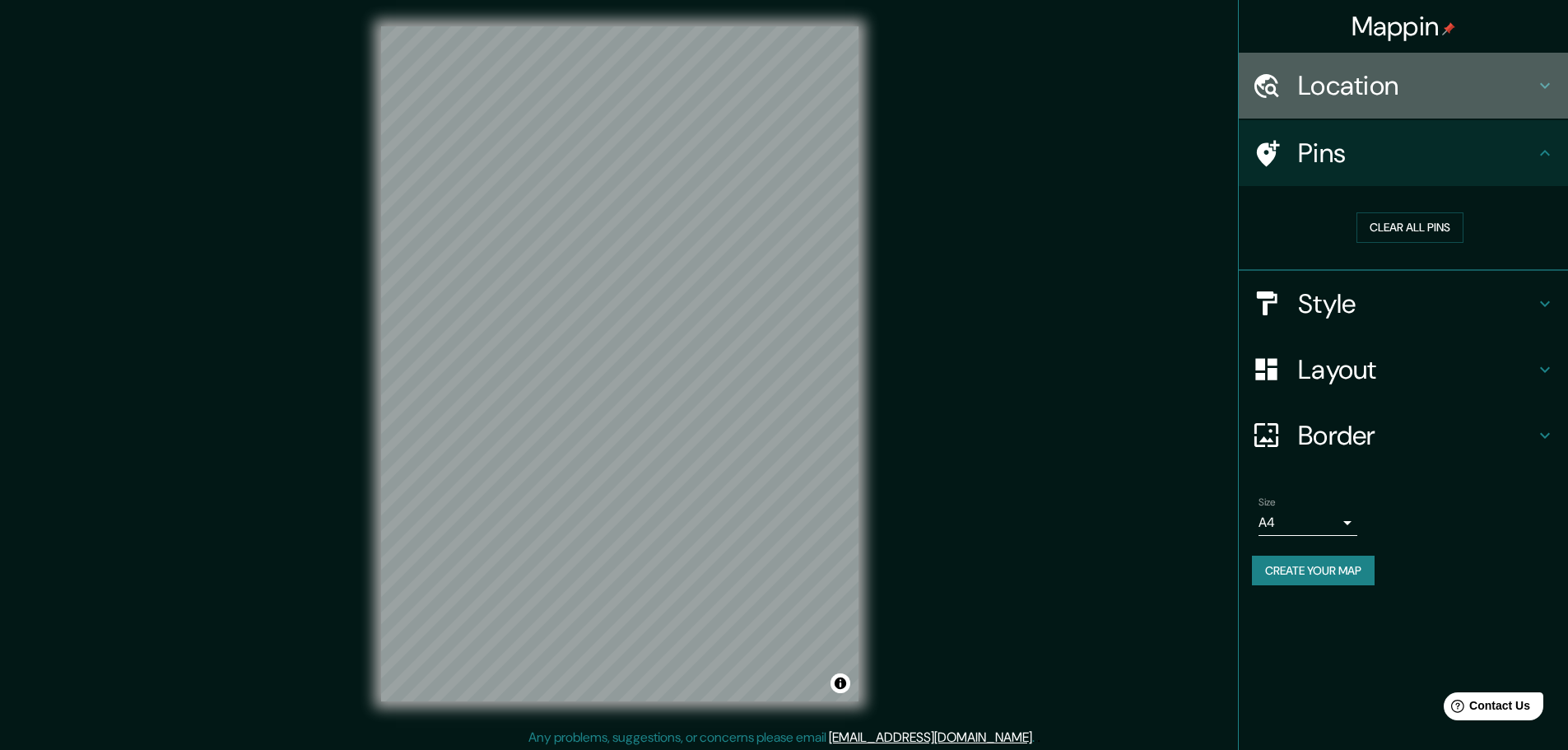
click at [787, 88] on h4 "Location" at bounding box center [1417, 86] width 237 height 33
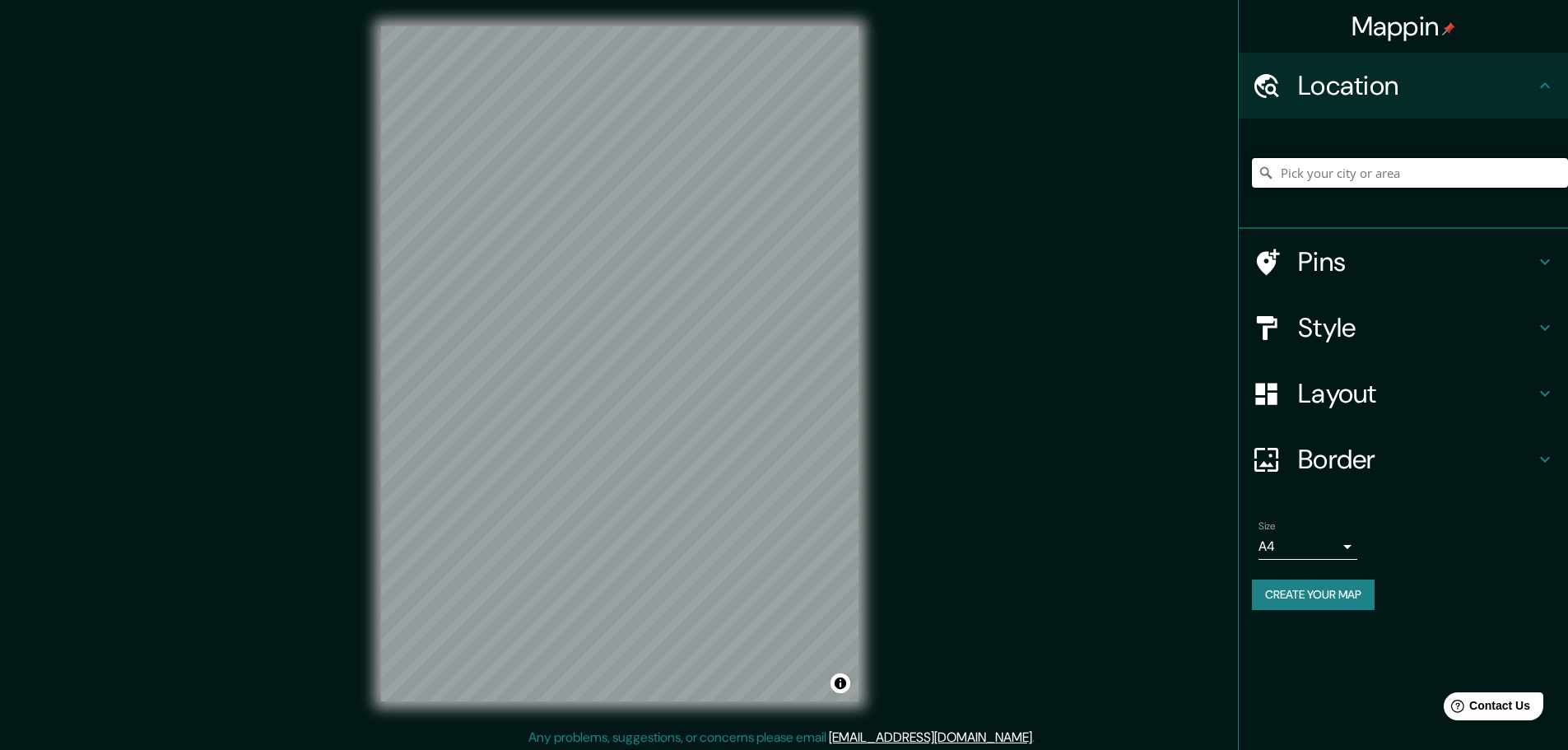
click at [787, 162] on input "Pick your city or area" at bounding box center [1409, 172] width 316 height 29
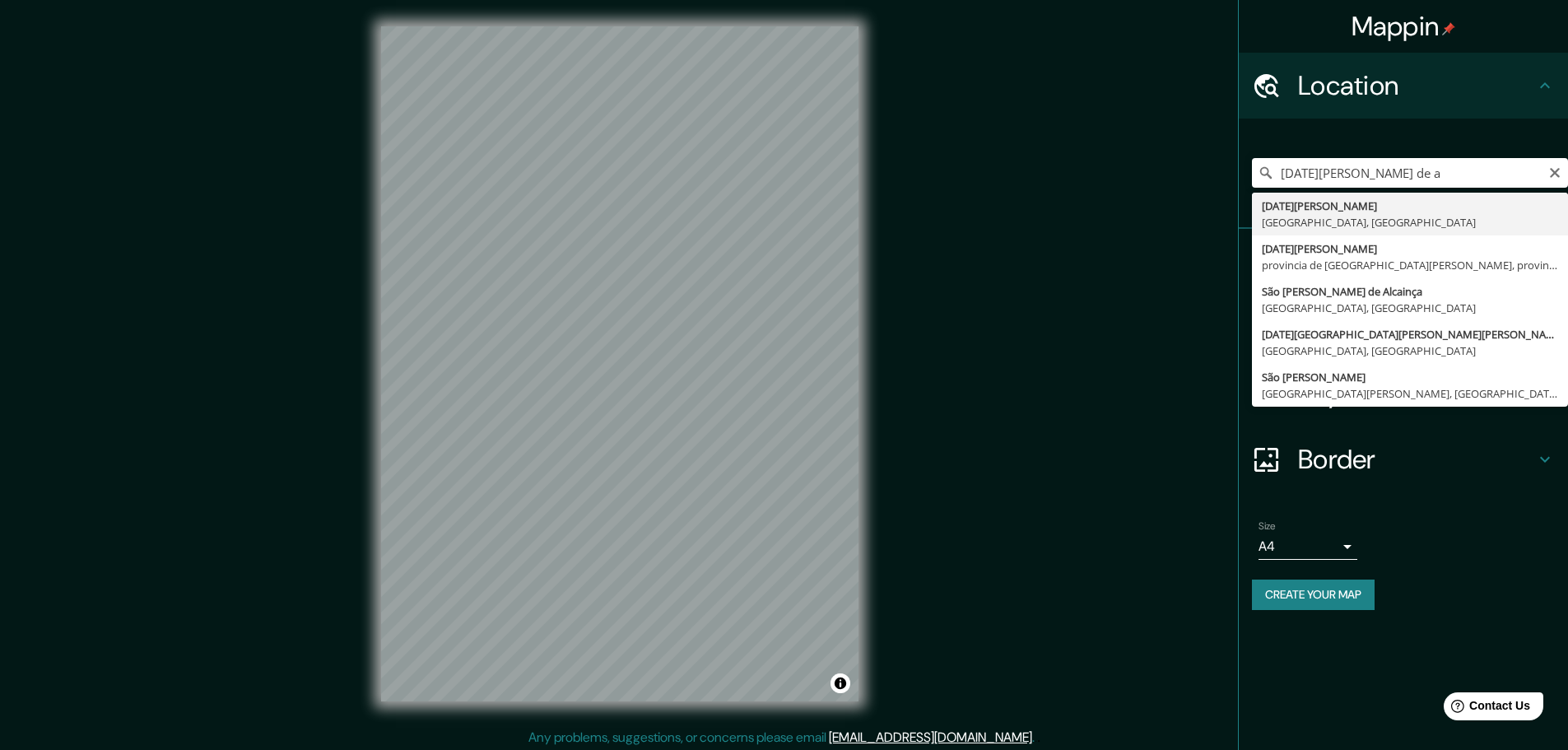
drag, startPoint x: 1318, startPoint y: 214, endPoint x: 1363, endPoint y: 379, distance: 171.0
type input "[DATE][GEOGRAPHIC_DATA][PERSON_NAME], [GEOGRAPHIC_DATA], [GEOGRAPHIC_DATA]"
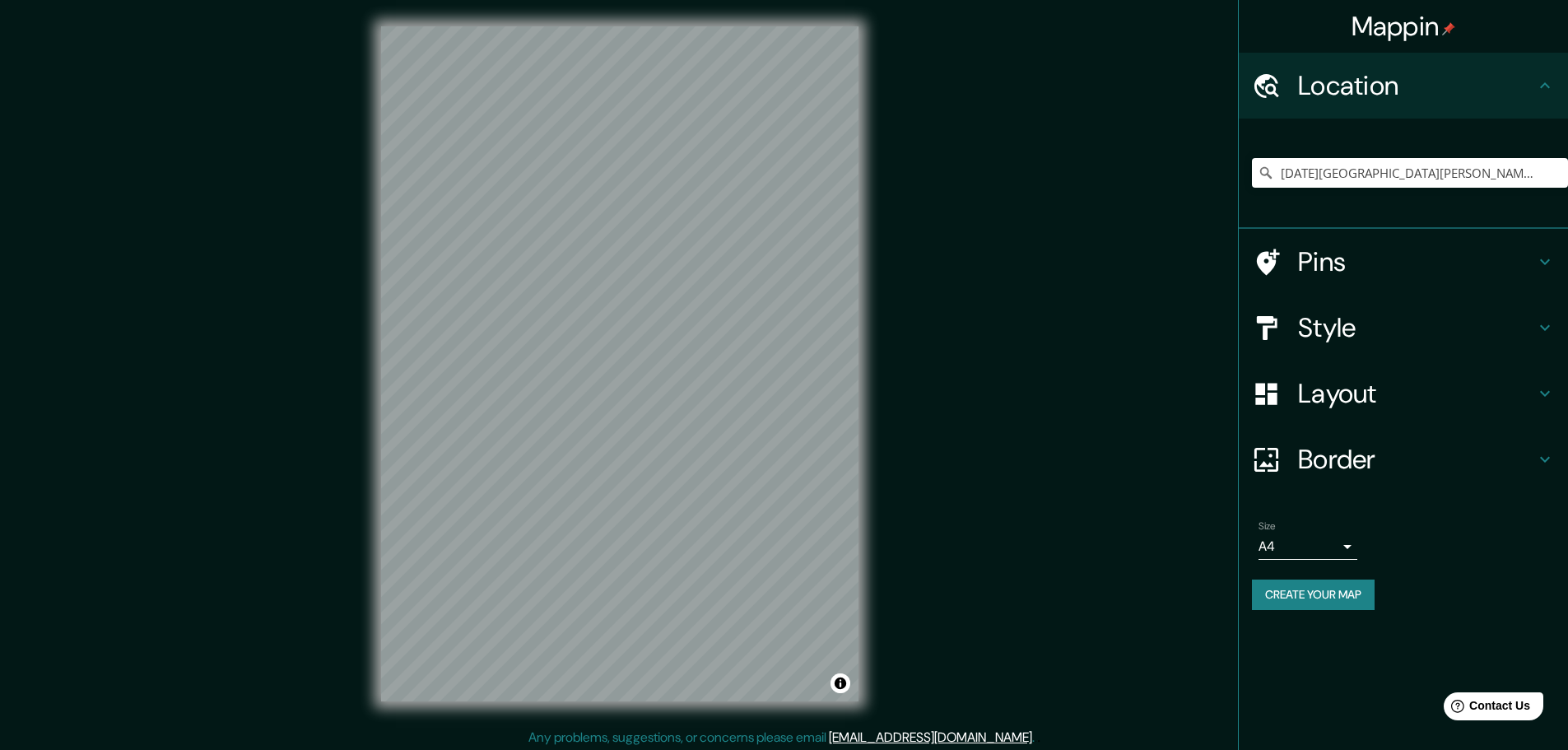
click at [787, 249] on h4 "Pins" at bounding box center [1417, 262] width 237 height 33
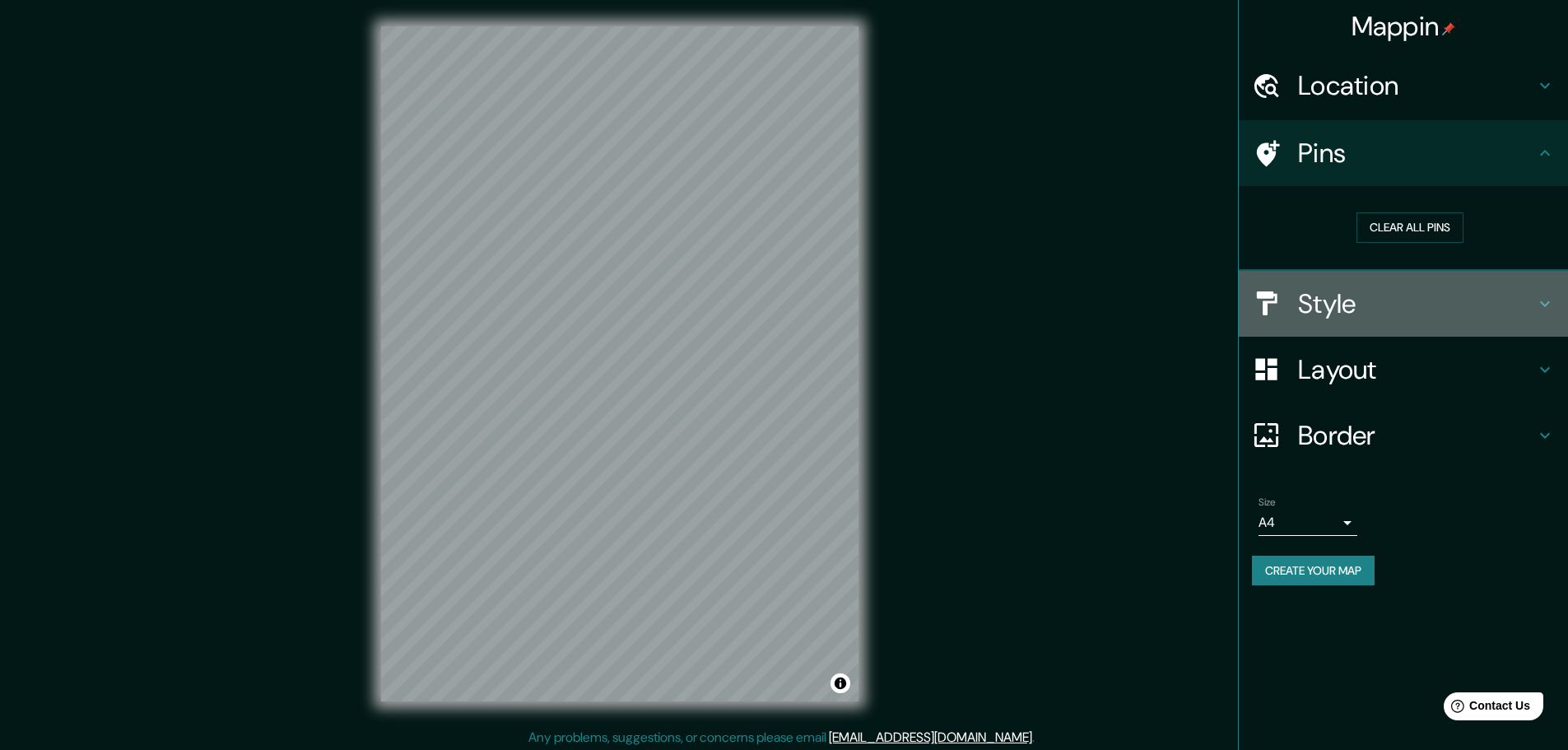
click at [787, 293] on h4 "Style" at bounding box center [1417, 304] width 237 height 33
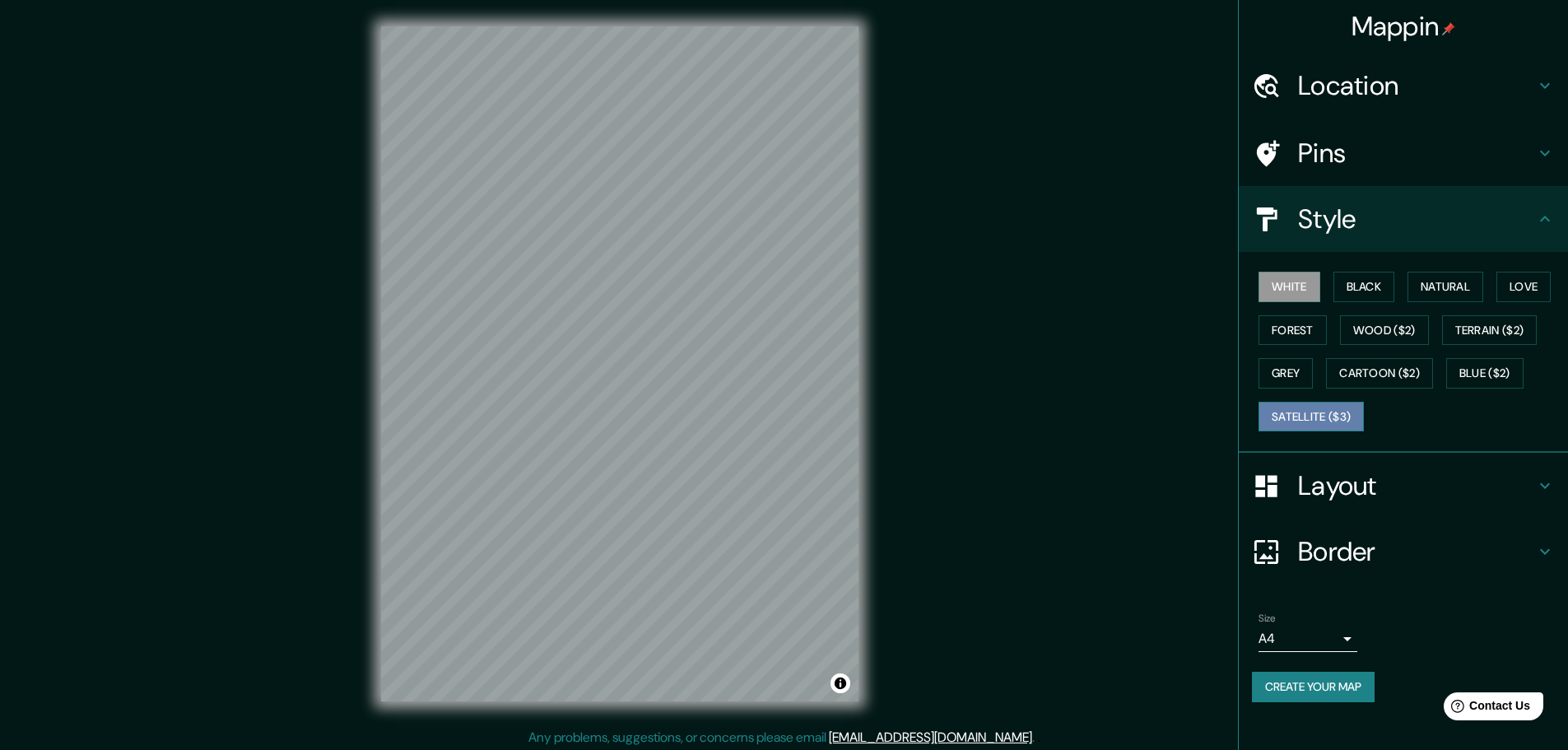
click at [787, 410] on button "Satellite ($3)" at bounding box center [1310, 416] width 105 height 30
click at [787, 545] on h4 "Border" at bounding box center [1417, 551] width 237 height 33
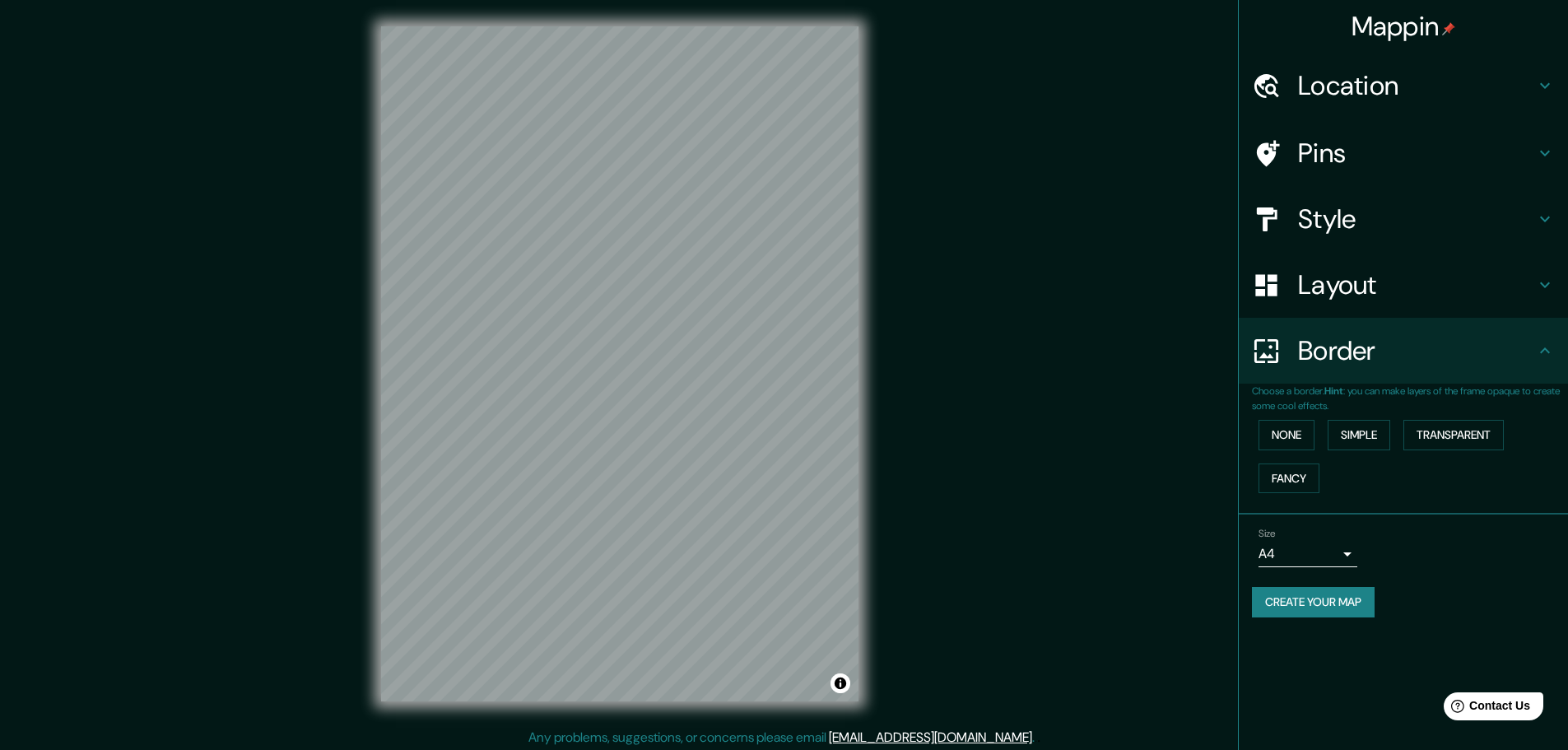
click at [787, 300] on div "Layout" at bounding box center [1403, 285] width 329 height 66
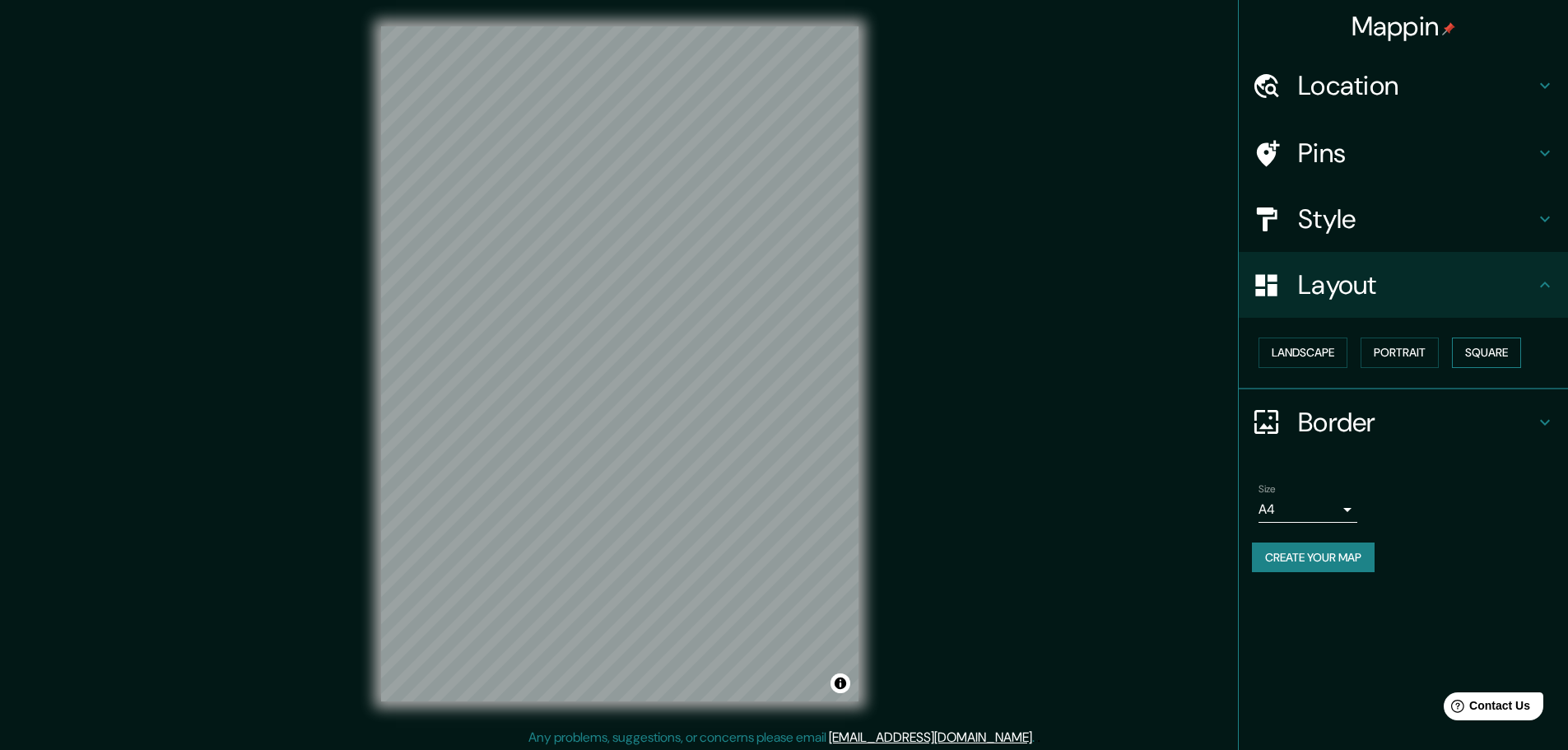
click at [787, 347] on button "Square" at bounding box center [1486, 352] width 69 height 30
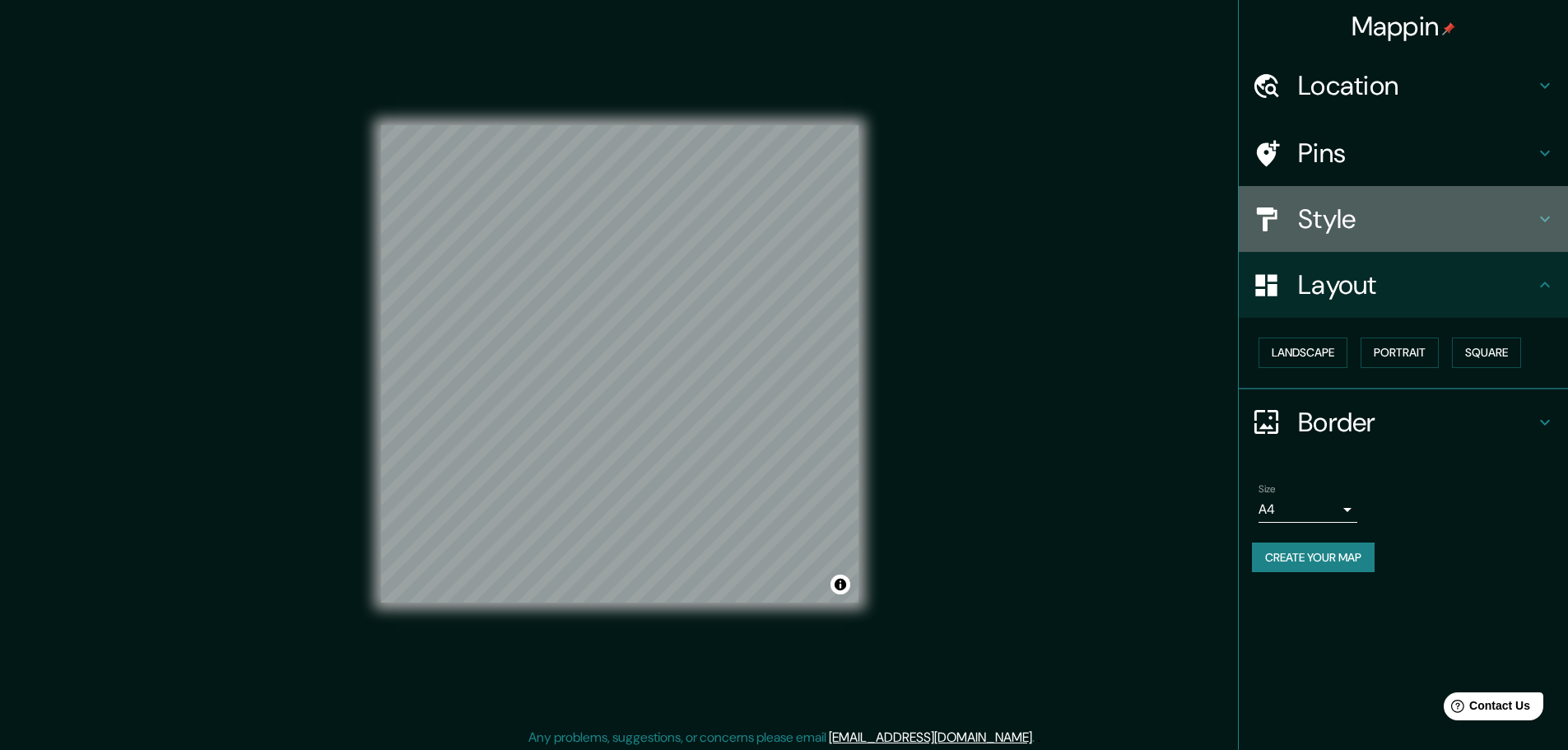
click at [787, 235] on div "Style" at bounding box center [1403, 219] width 329 height 66
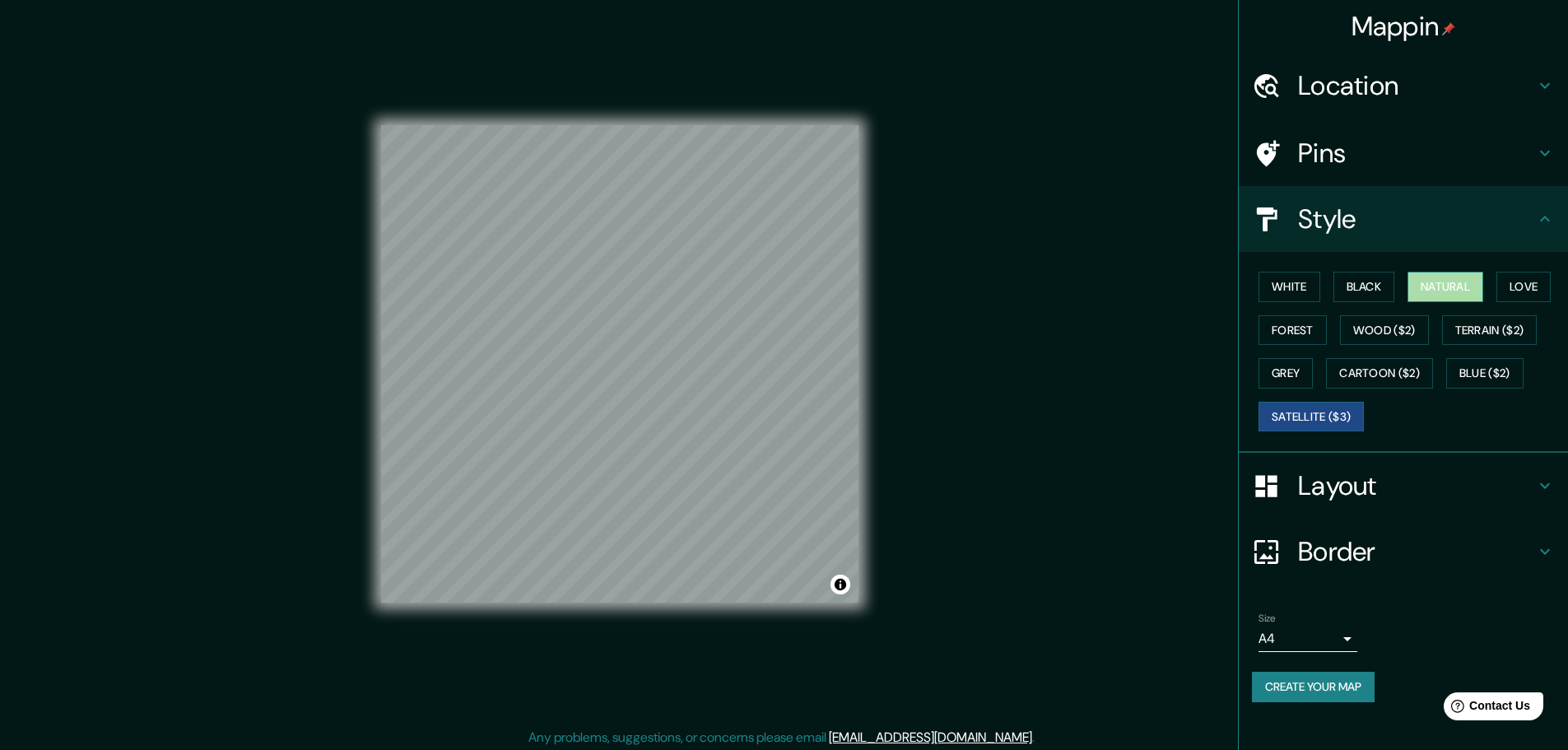
click at [787, 282] on button "Natural" at bounding box center [1445, 286] width 76 height 30
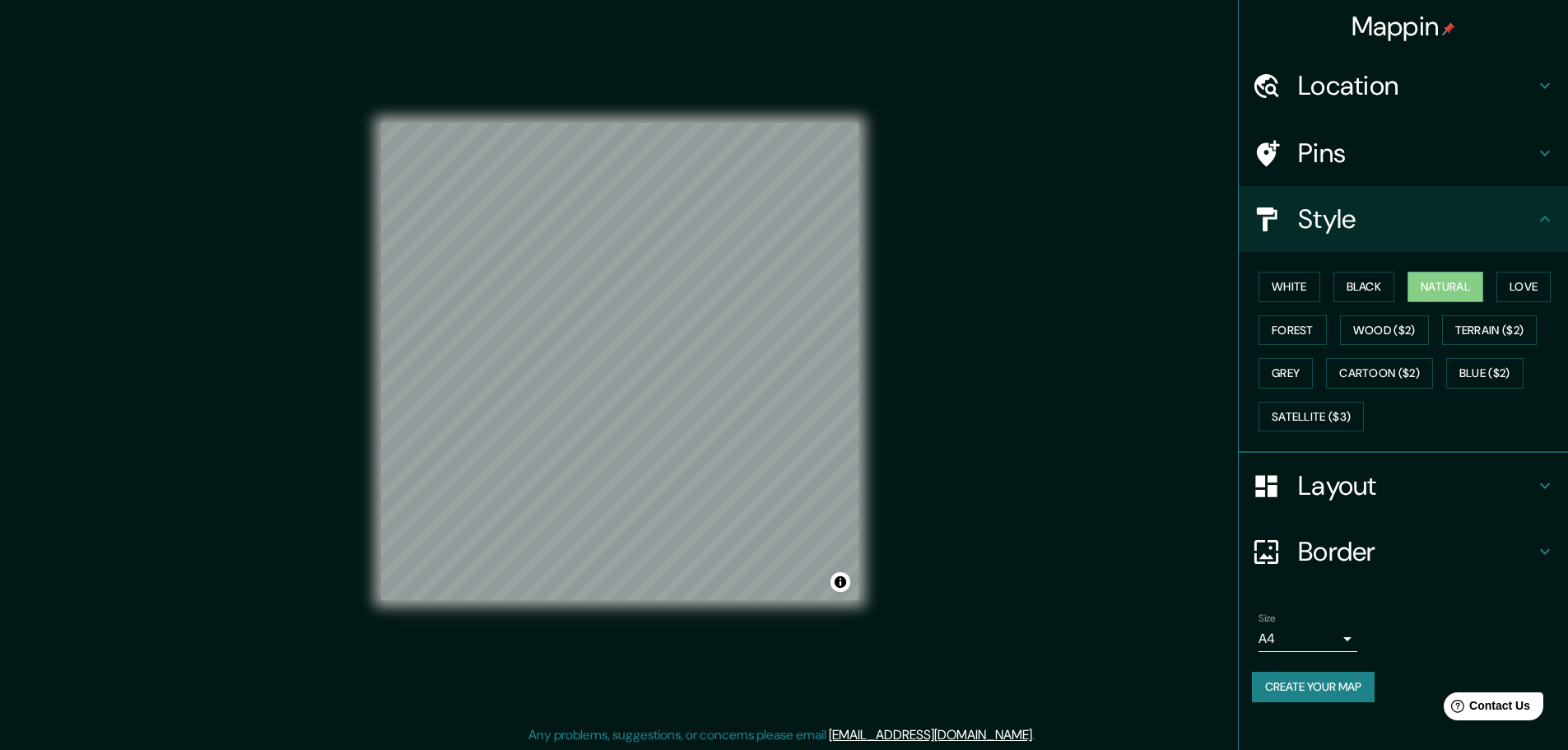
scroll to position [5, 0]
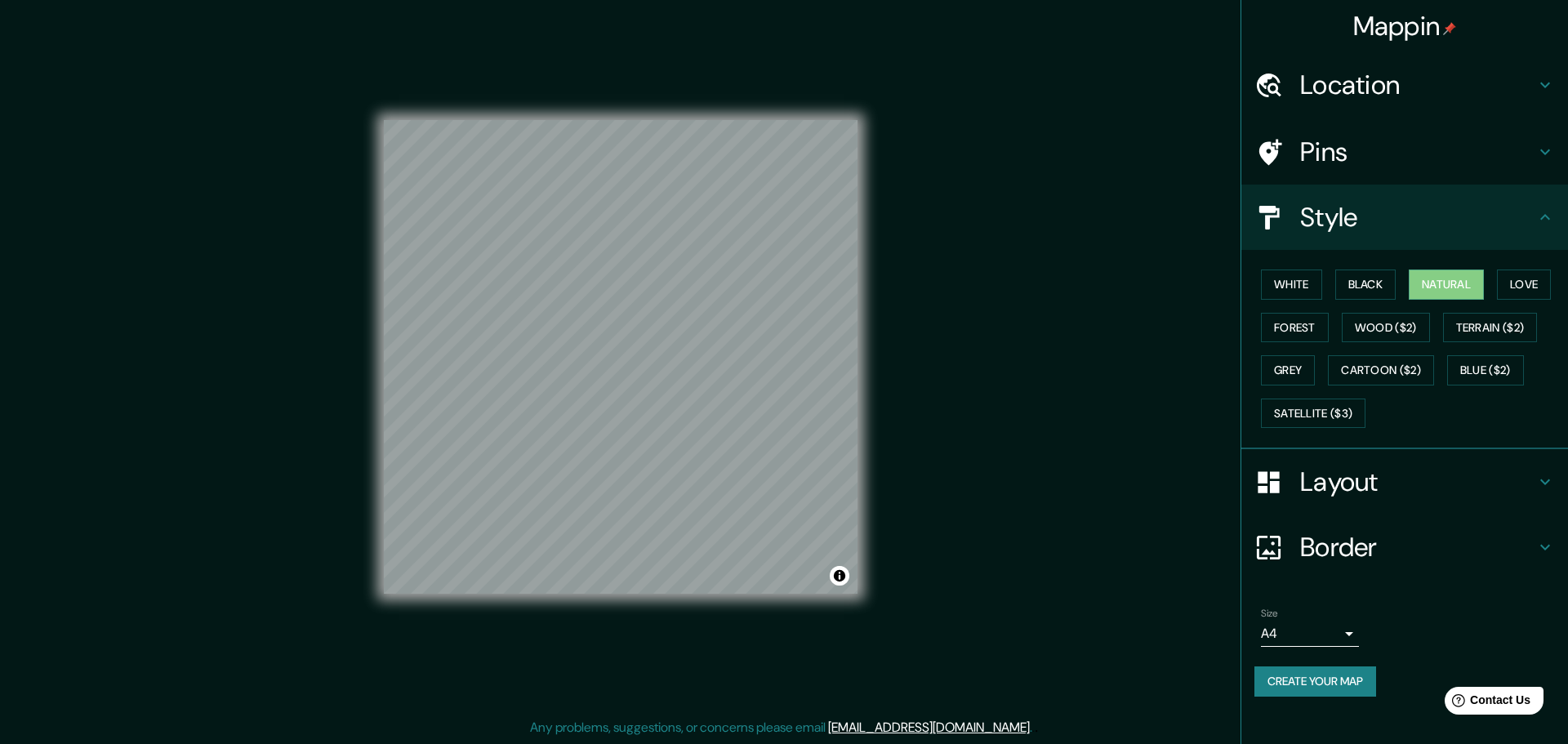
click at [781, 629] on body "Mappin Location San Miguel de Allende, Guanajuato, México Pins Style White Blac…" at bounding box center [784, 367] width 1568 height 744
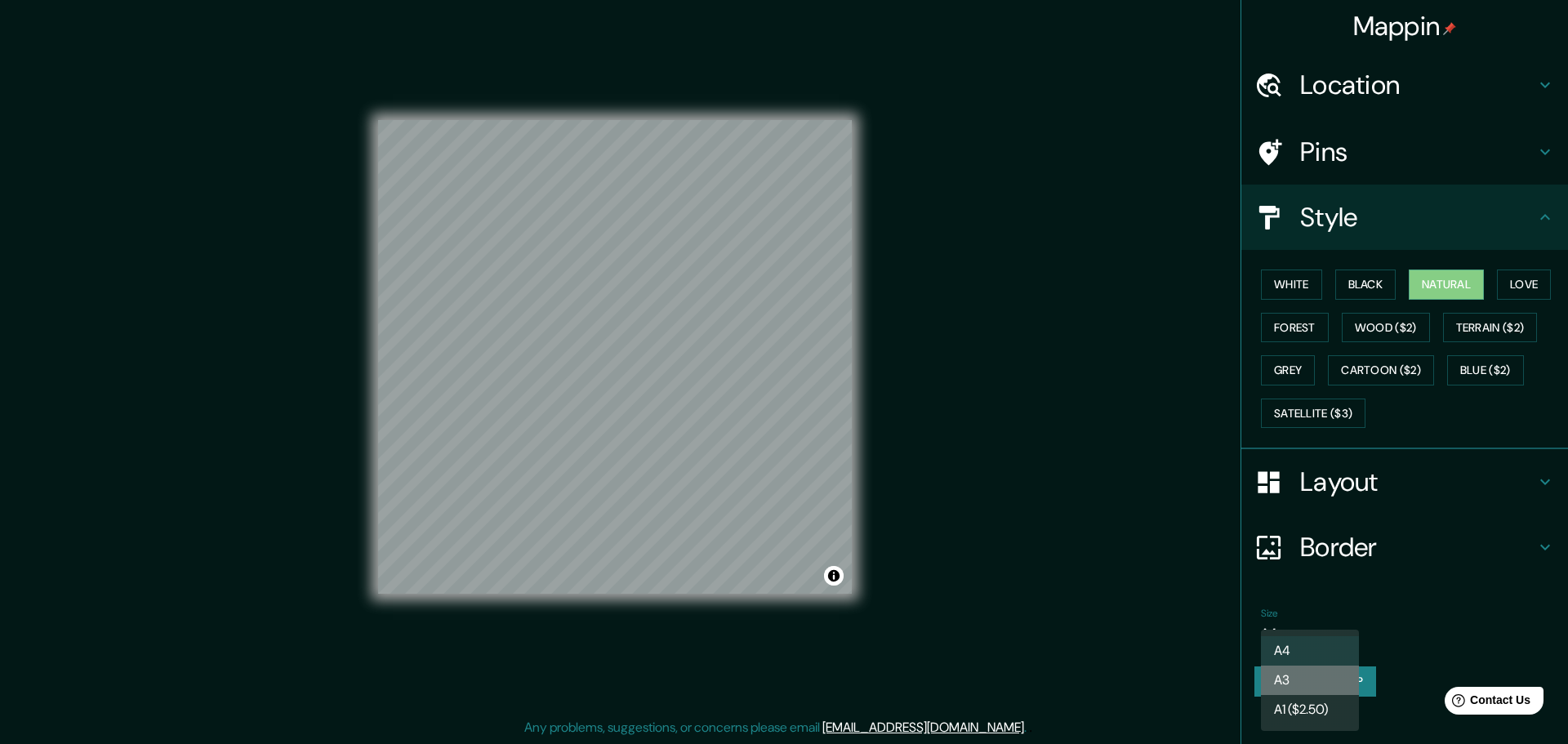
drag, startPoint x: 1315, startPoint y: 672, endPoint x: 1333, endPoint y: 618, distance: 56.9
click at [781, 672] on li "A3" at bounding box center [1310, 680] width 98 height 29
type input "a4"
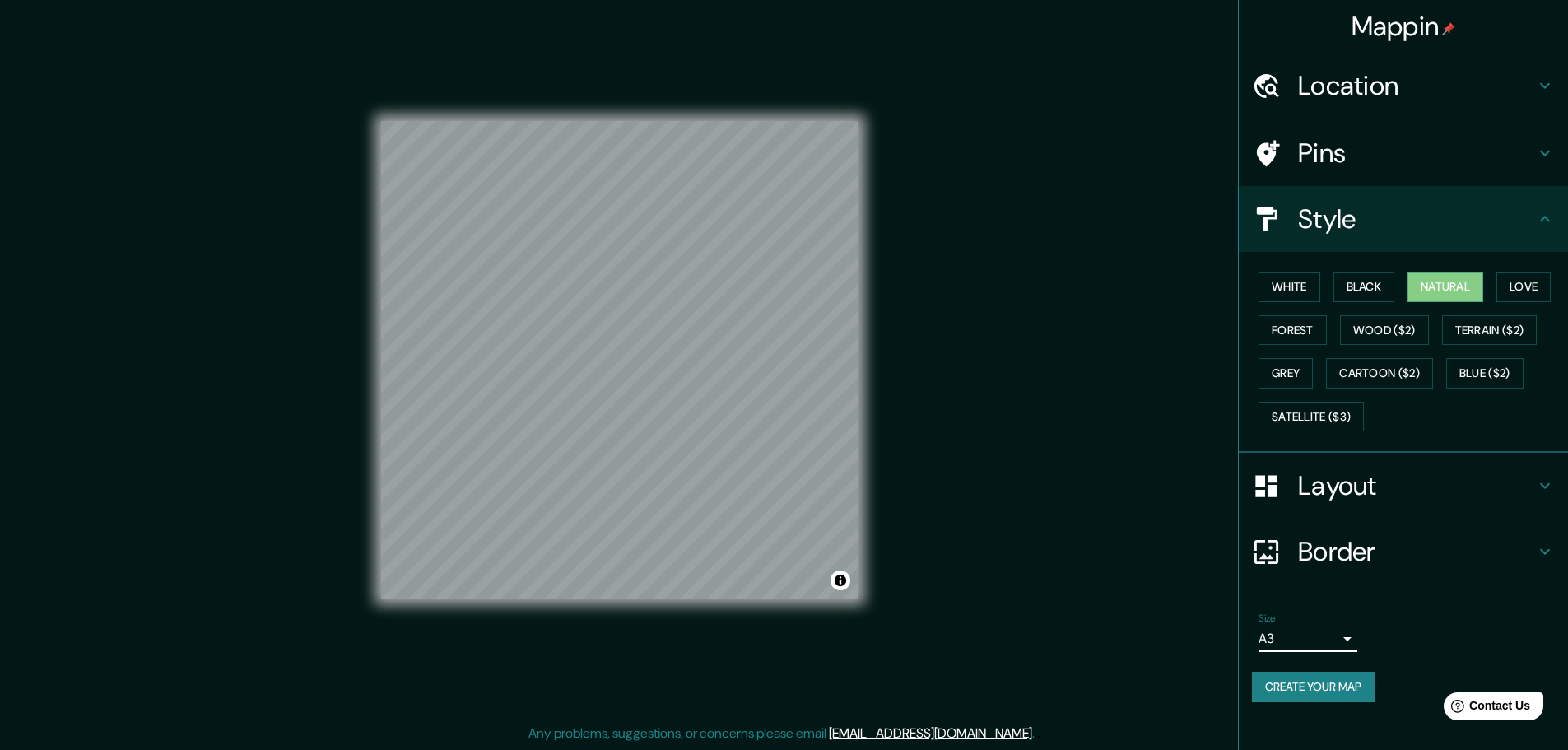
click at [787, 682] on button "Create your map" at bounding box center [1313, 686] width 122 height 30
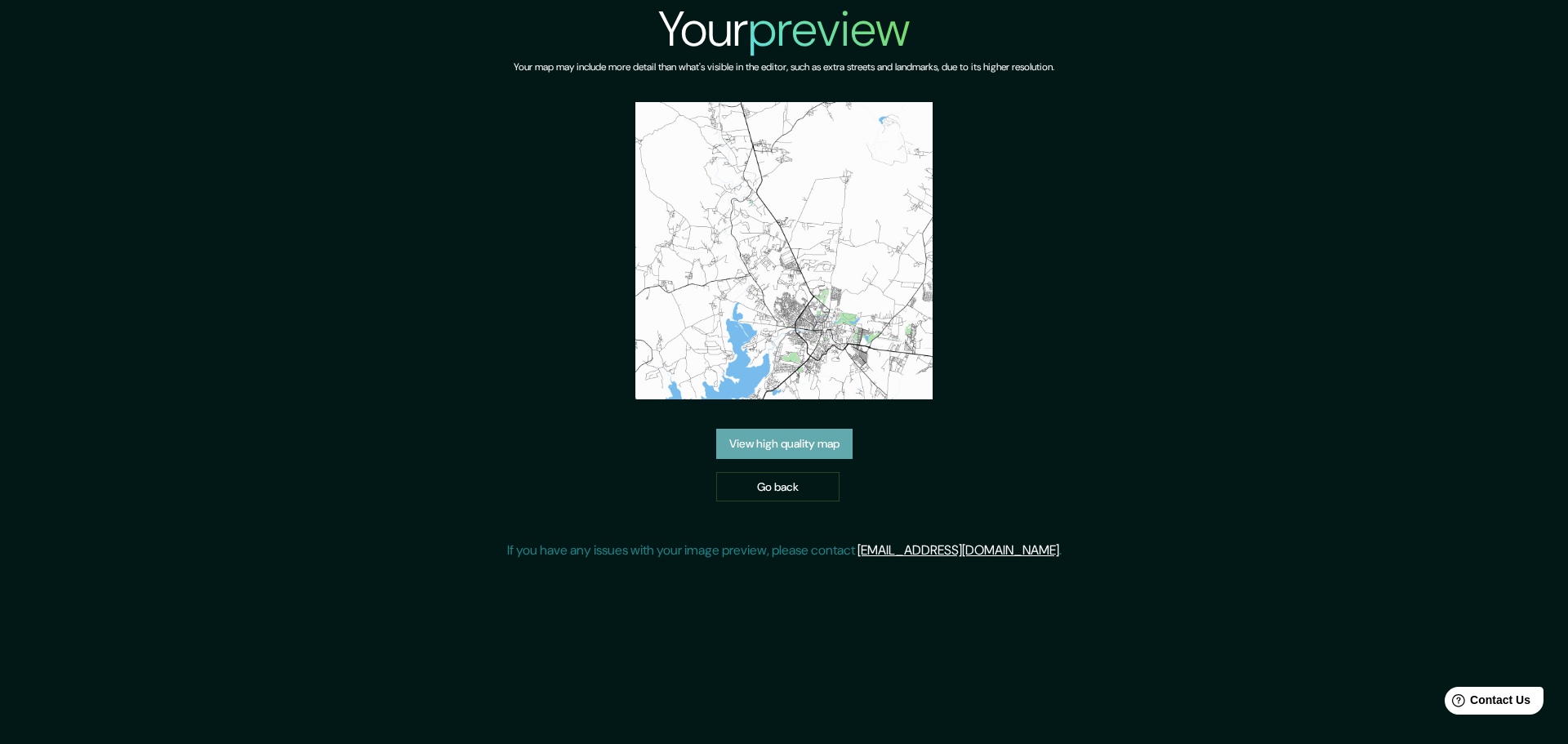
click at [819, 444] on link "View high quality map" at bounding box center [784, 444] width 137 height 30
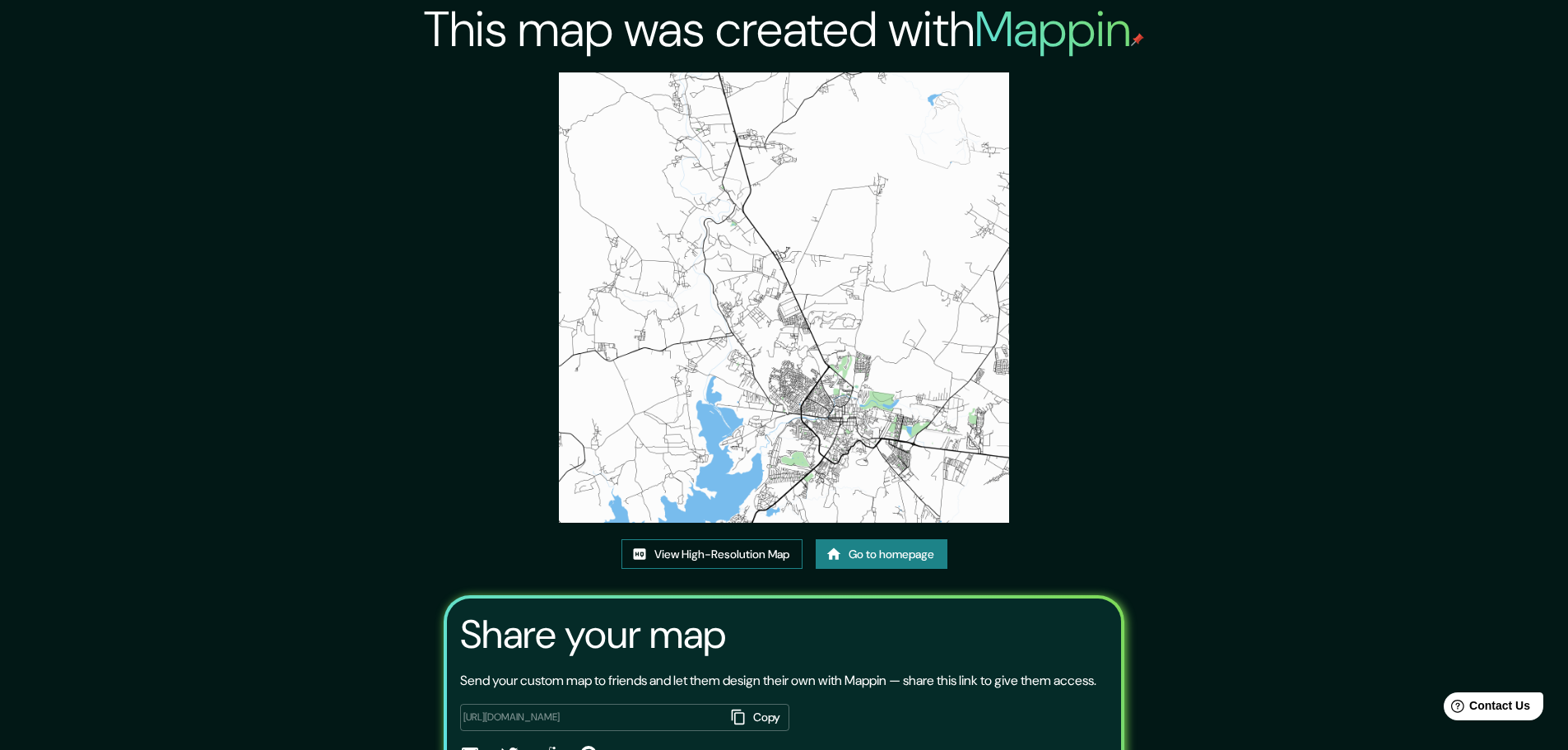
click at [770, 551] on link "View High-Resolution Map" at bounding box center [711, 554] width 181 height 30
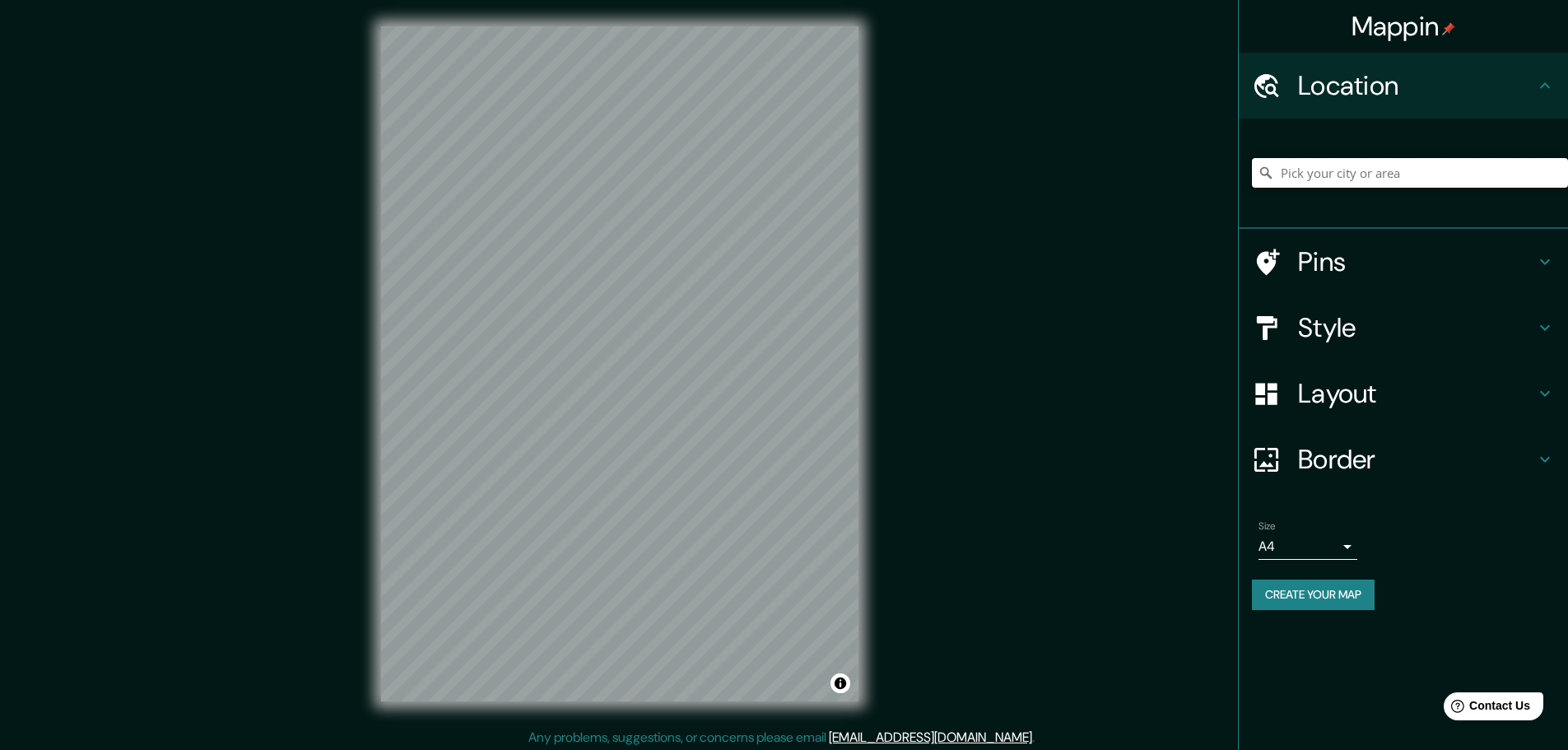
click at [1454, 182] on input "Pick your city or area" at bounding box center [1409, 172] width 316 height 29
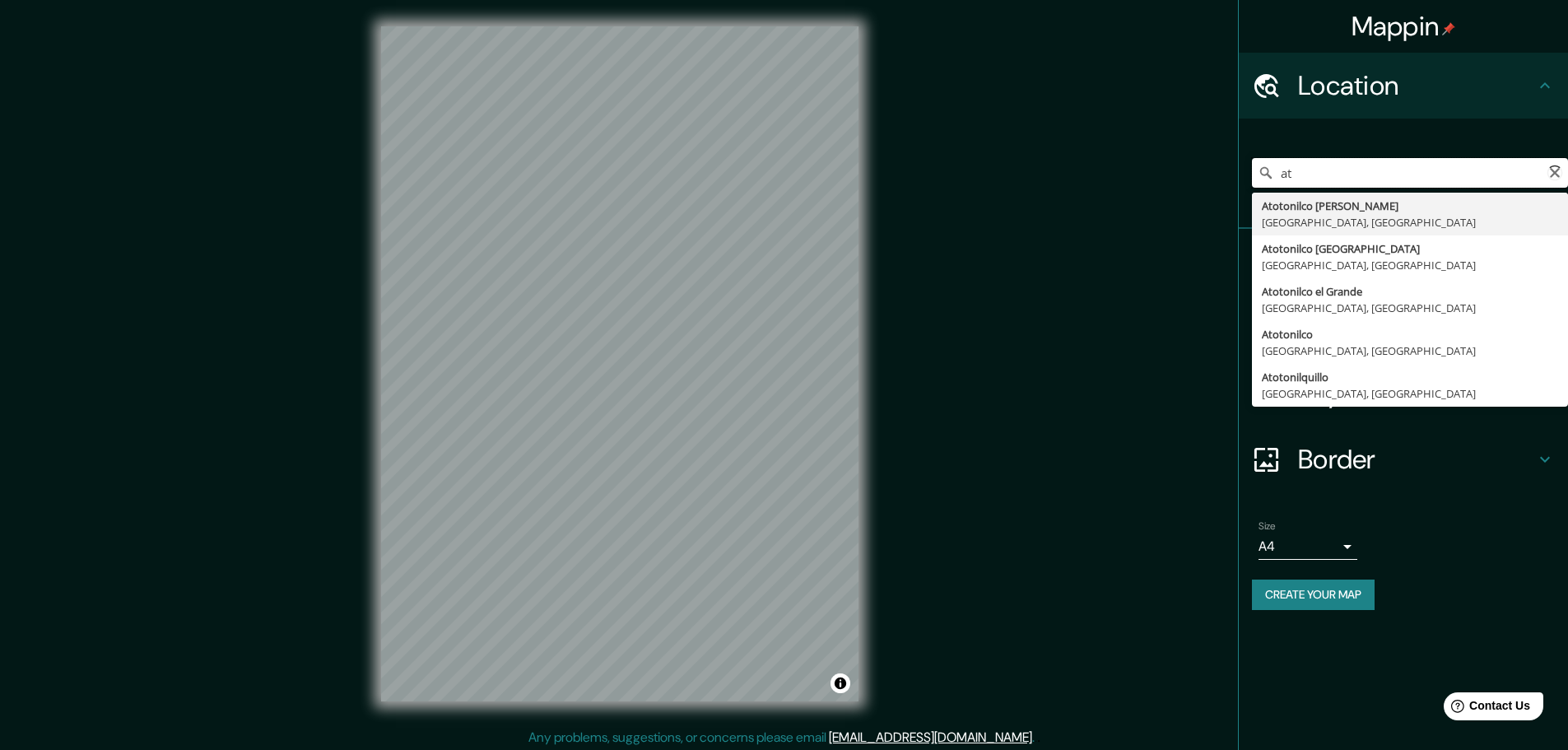
type input "a"
type input "s"
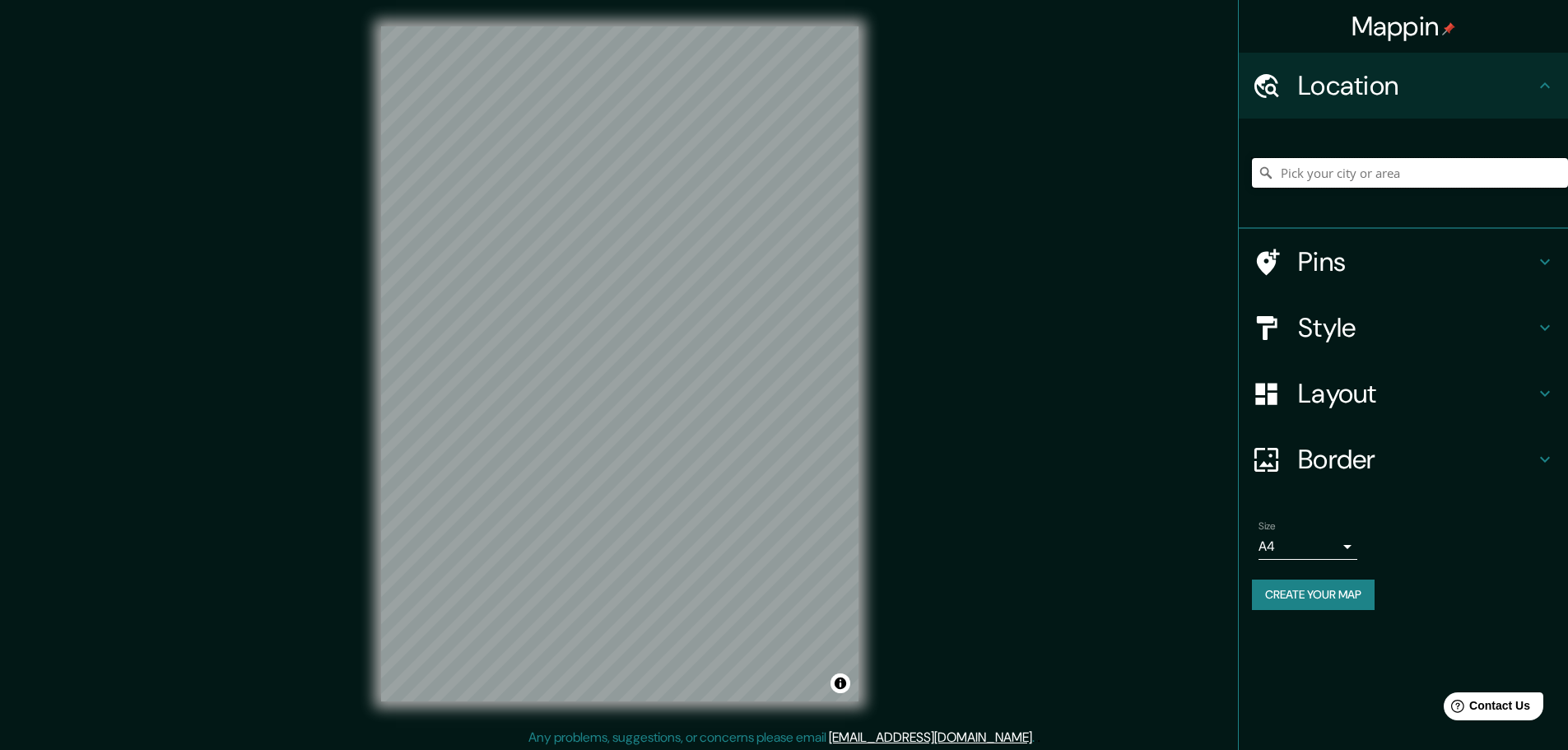
type input "d"
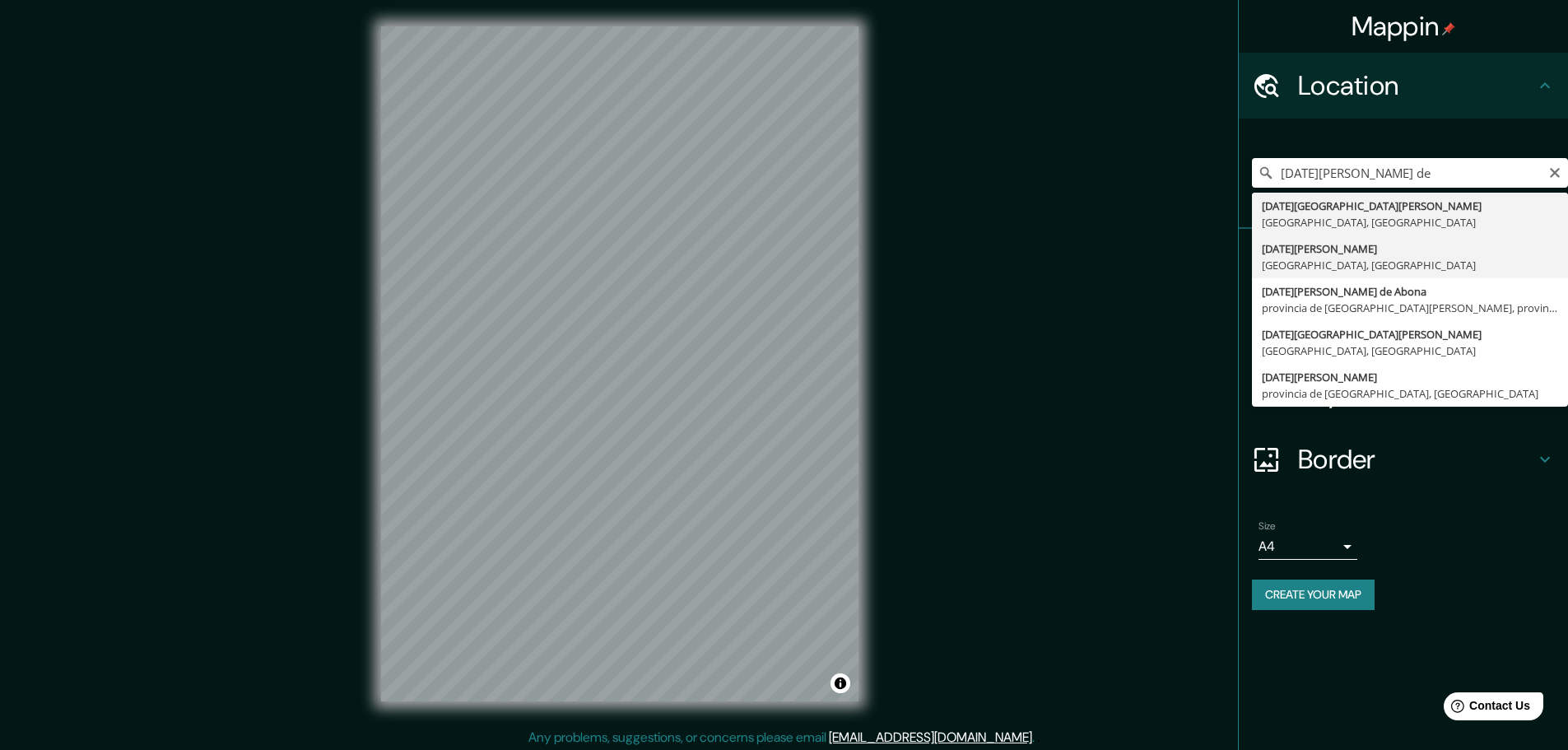
type input "[DATE][GEOGRAPHIC_DATA][PERSON_NAME], [GEOGRAPHIC_DATA], [GEOGRAPHIC_DATA]"
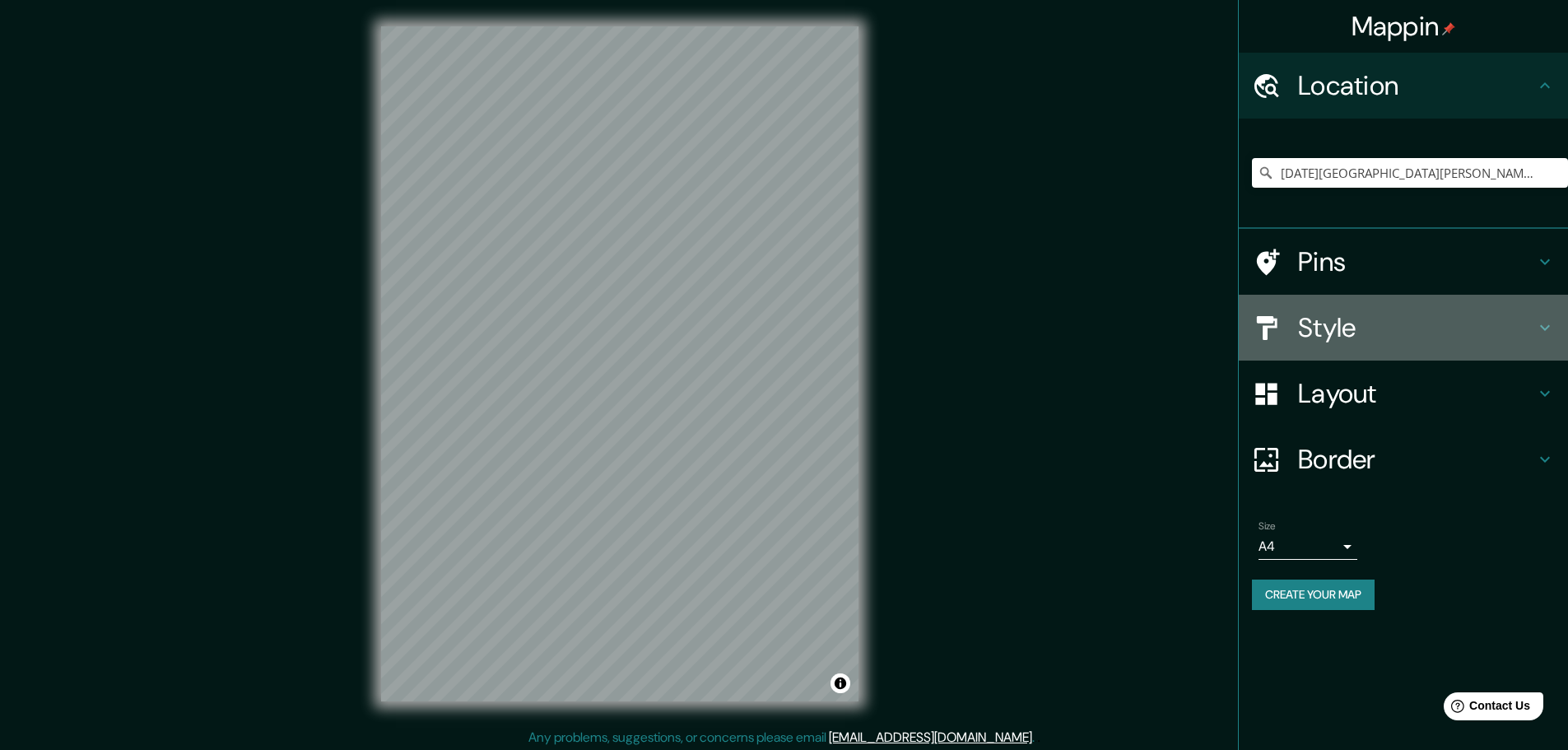
click at [1401, 348] on div "Style" at bounding box center [1403, 328] width 329 height 66
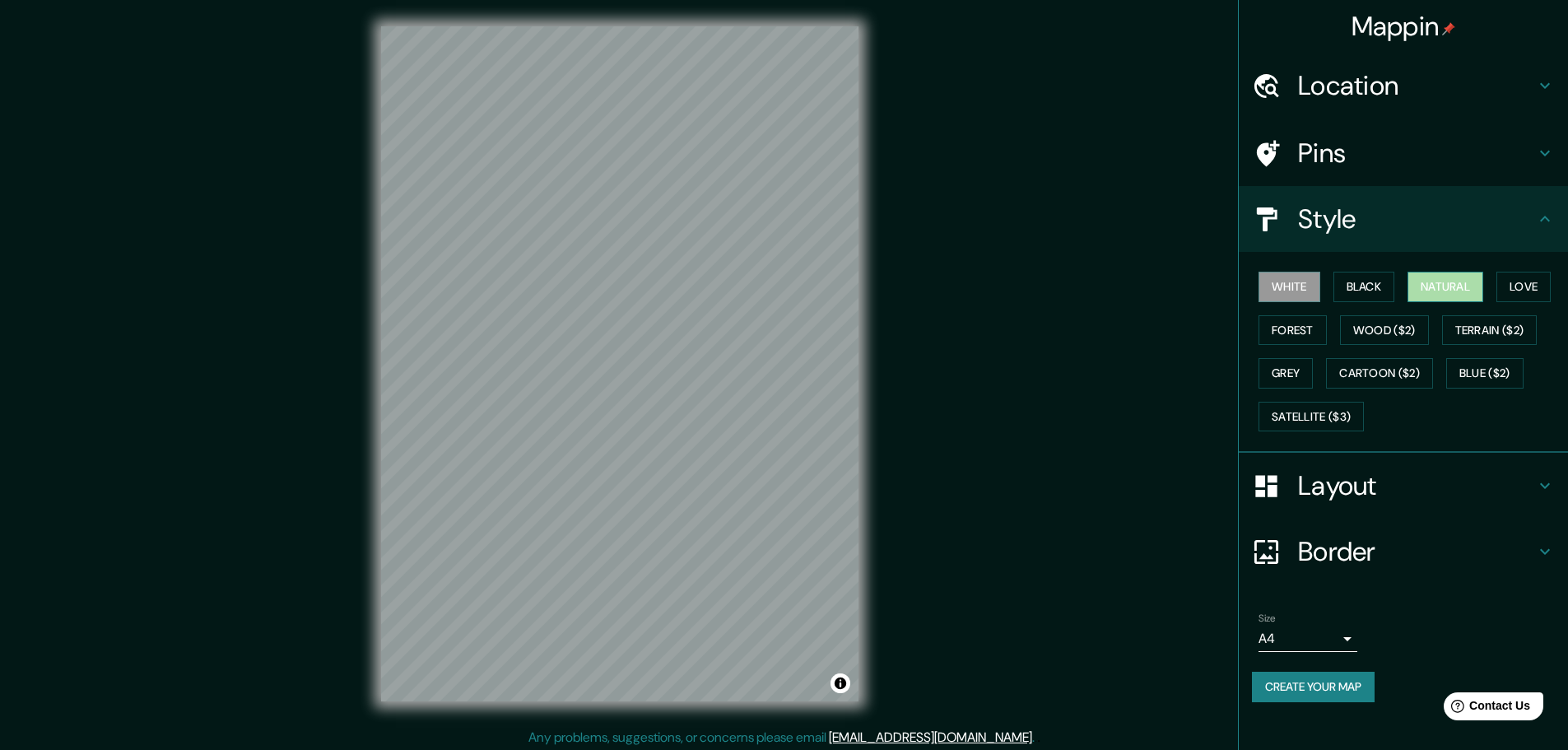
click at [1468, 278] on button "Natural" at bounding box center [1445, 286] width 76 height 30
click at [1325, 422] on button "Satellite ($3)" at bounding box center [1310, 416] width 105 height 30
click at [1419, 554] on h4 "Border" at bounding box center [1417, 551] width 237 height 33
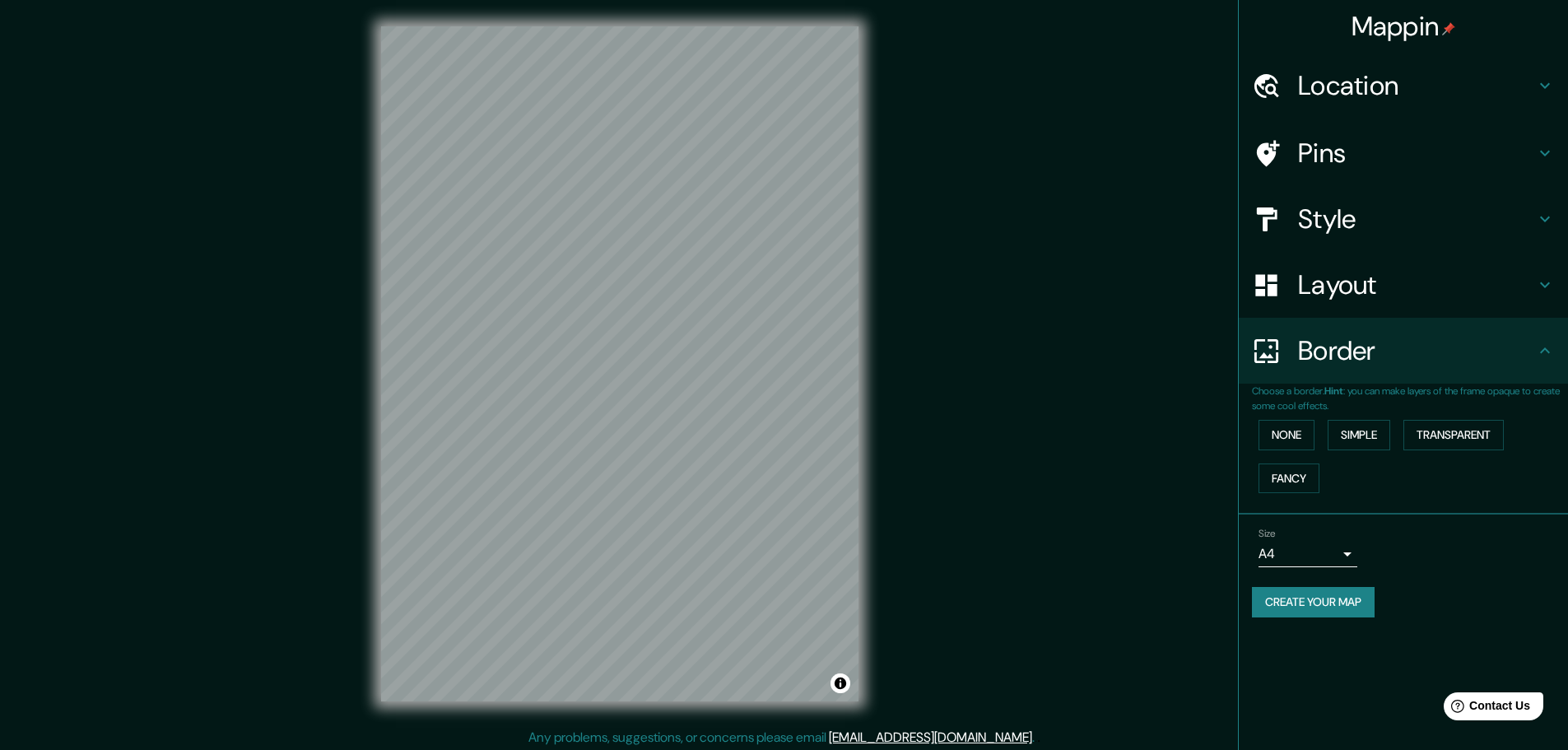
click at [1396, 300] on h4 "Layout" at bounding box center [1417, 285] width 237 height 33
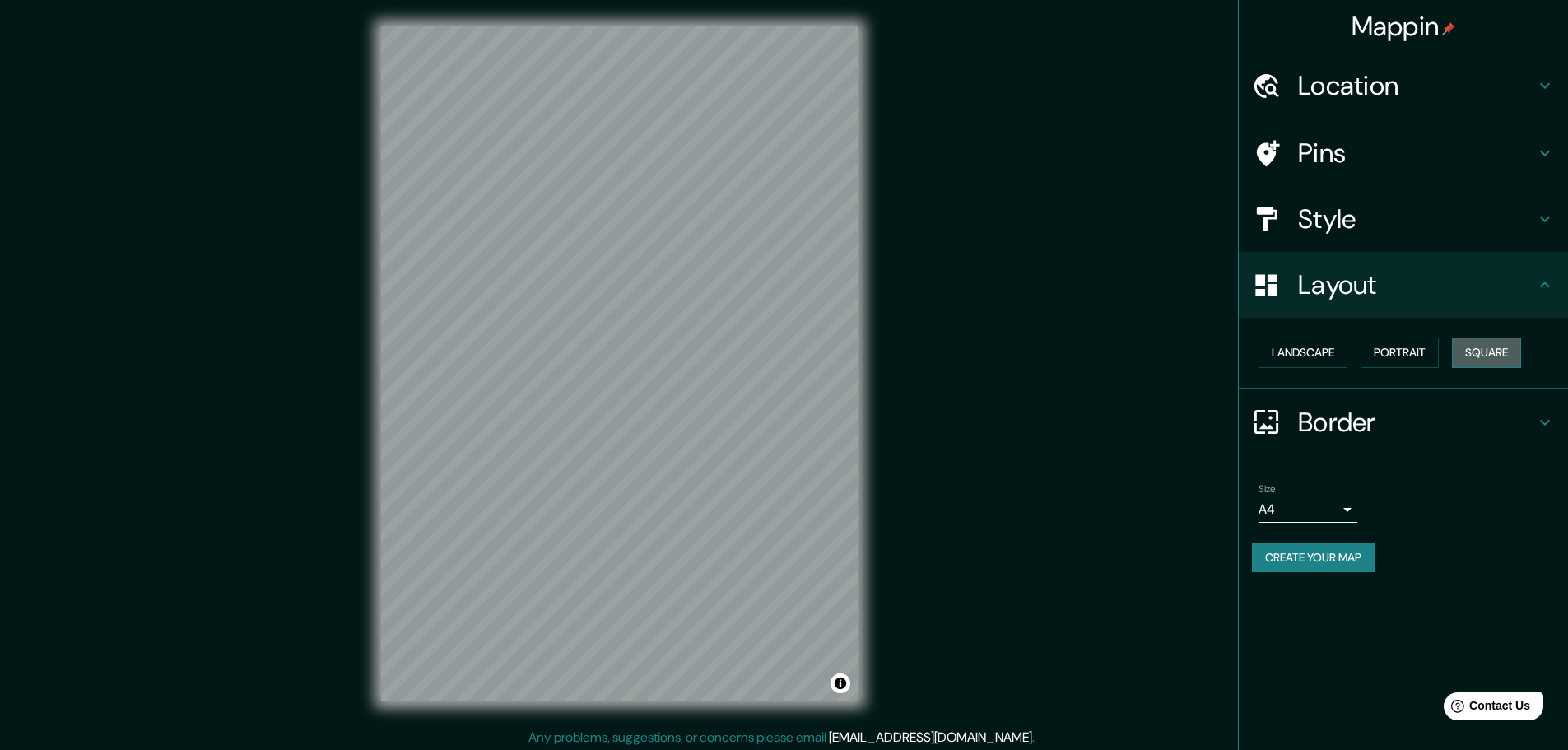
click at [1495, 350] on button "Square" at bounding box center [1486, 352] width 69 height 30
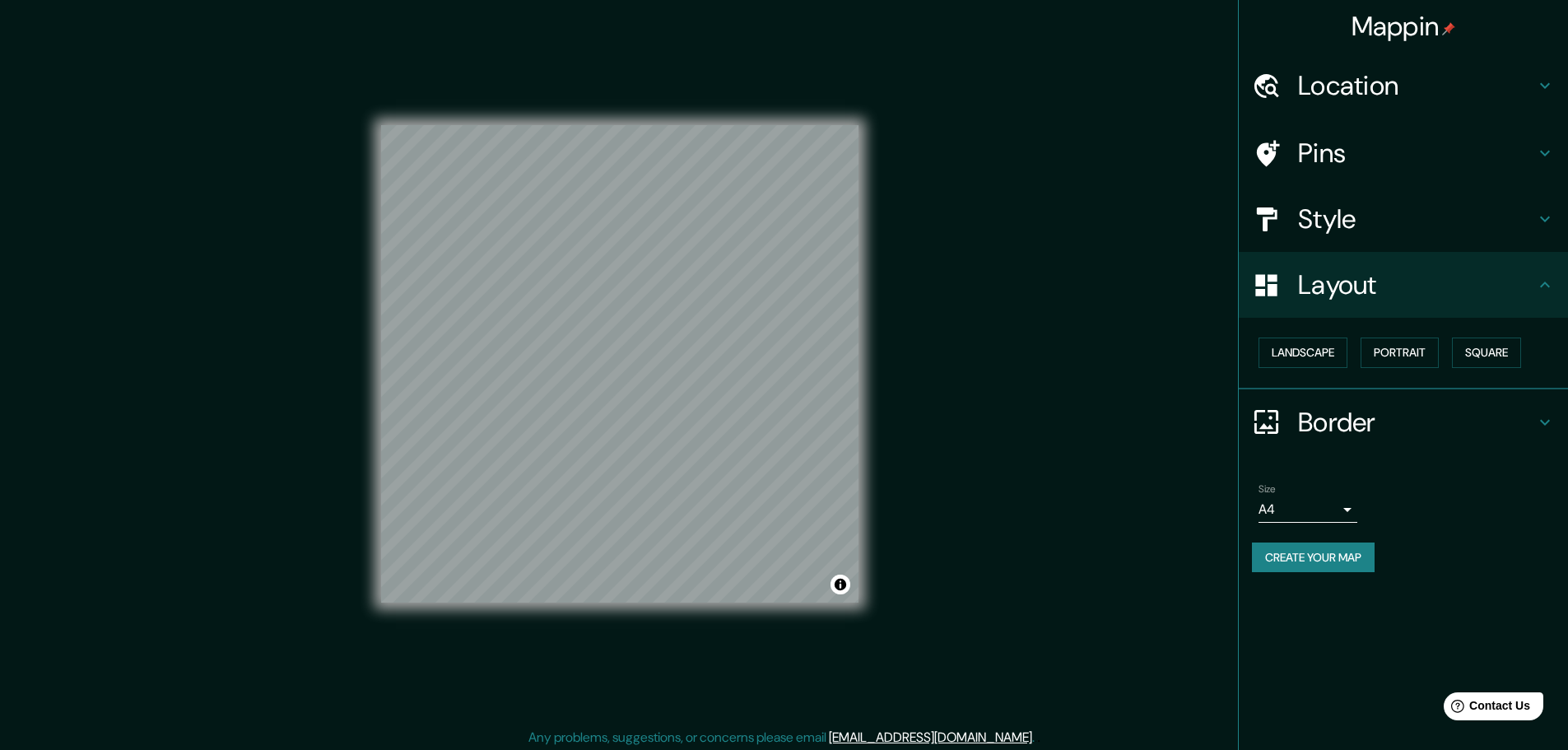
click at [1438, 223] on h4 "Style" at bounding box center [1417, 219] width 237 height 33
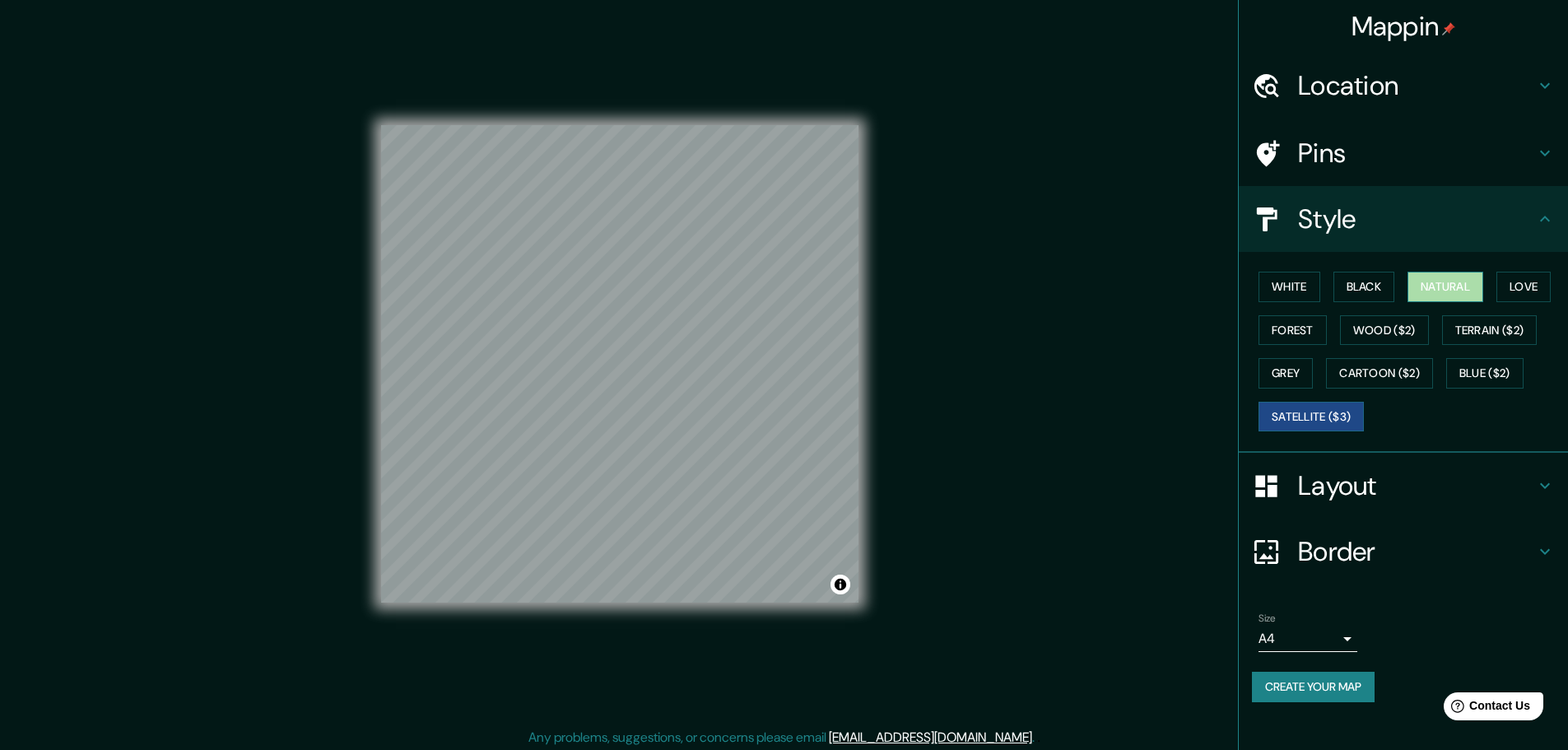
click at [1439, 286] on button "Natural" at bounding box center [1445, 286] width 76 height 30
click at [1364, 103] on div "Location" at bounding box center [1403, 86] width 329 height 66
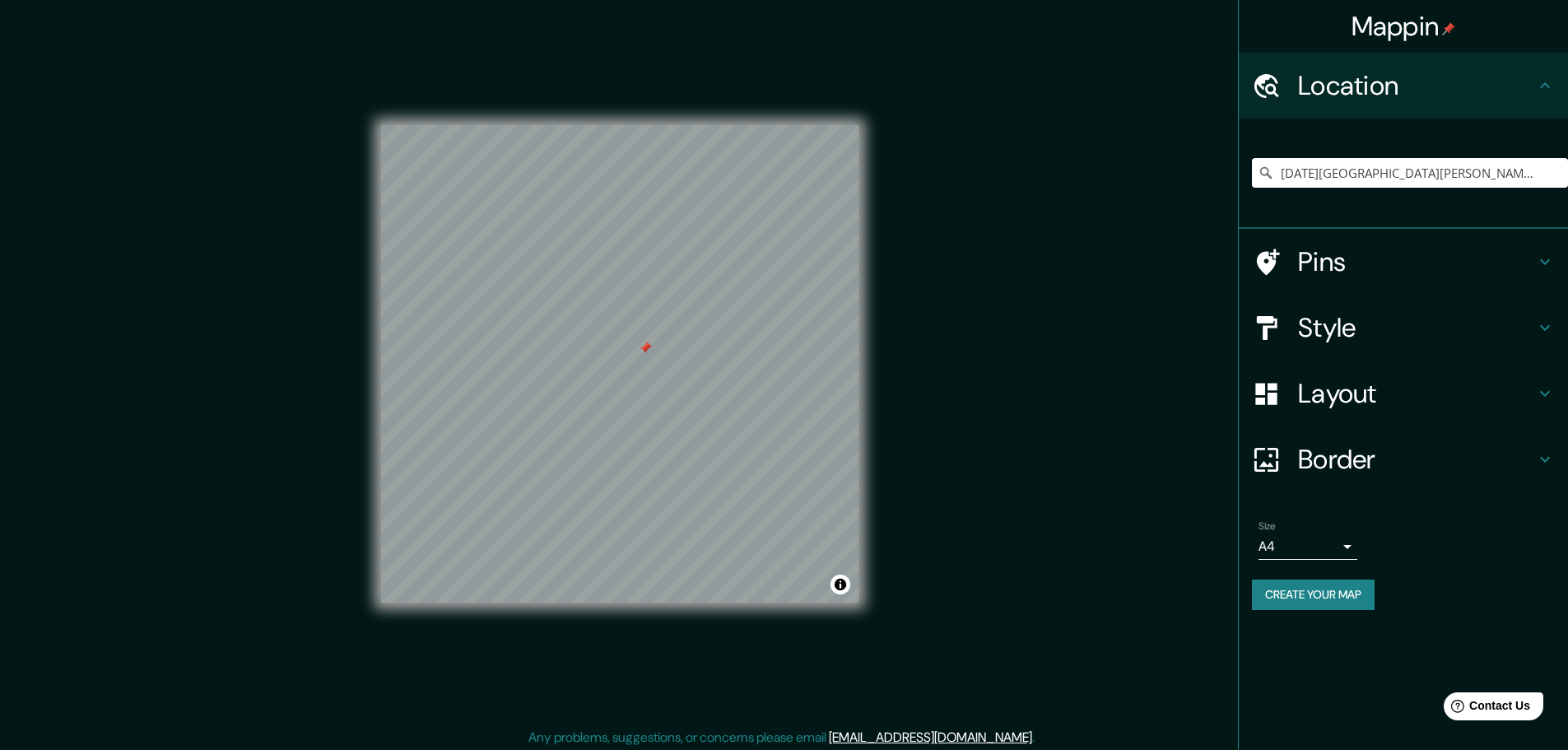
drag, startPoint x: 1383, startPoint y: 240, endPoint x: 1381, endPoint y: 266, distance: 26.1
click at [1381, 266] on div "Pins" at bounding box center [1403, 262] width 329 height 66
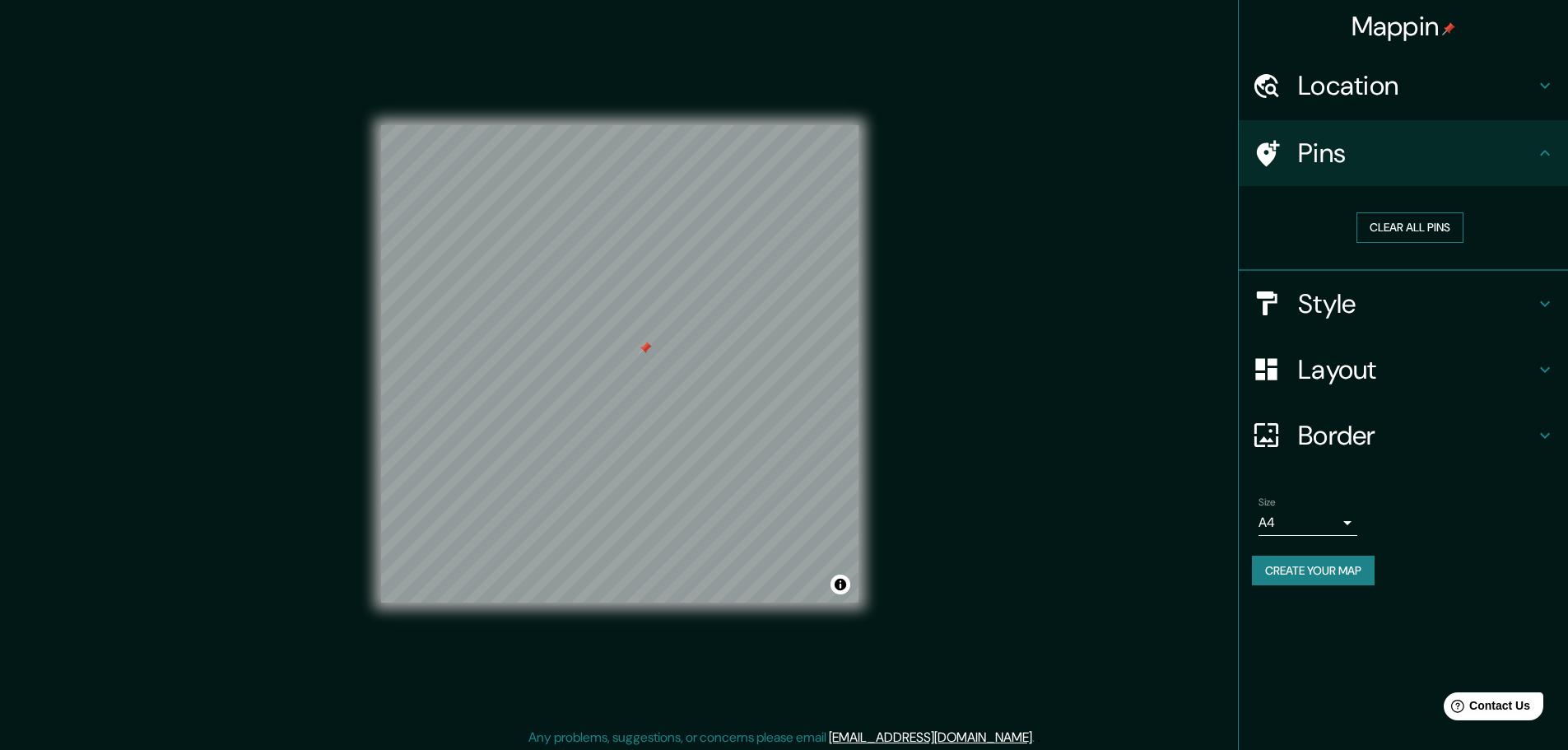
click at [1422, 215] on button "Clear all pins" at bounding box center [1409, 227] width 107 height 30
